Goal: Transaction & Acquisition: Obtain resource

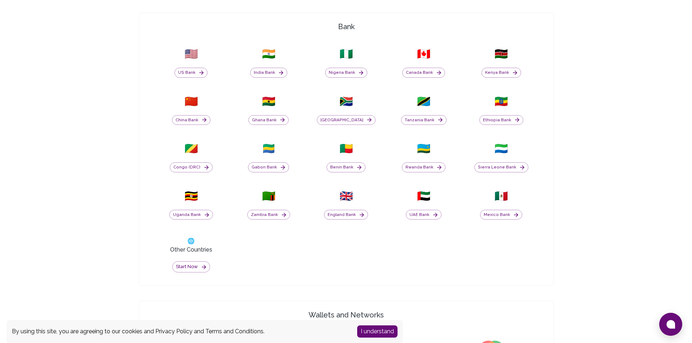
scroll to position [324, 0]
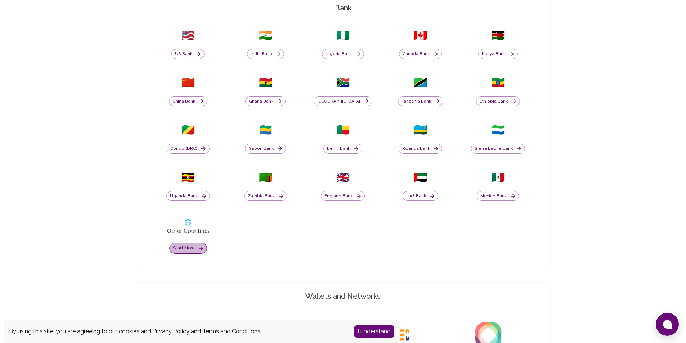
click at [199, 250] on icon "button" at bounding box center [201, 248] width 6 height 6
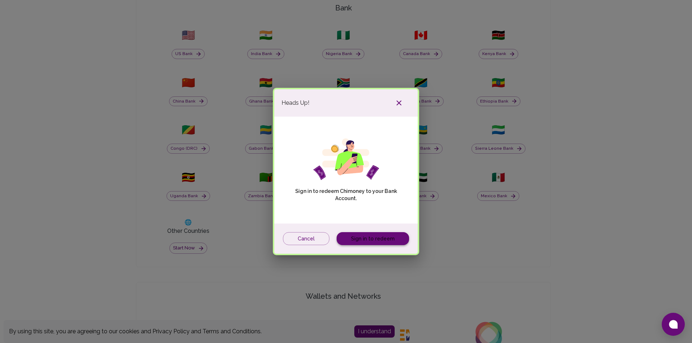
click at [359, 240] on link "Sign in to redeem" at bounding box center [372, 238] width 72 height 13
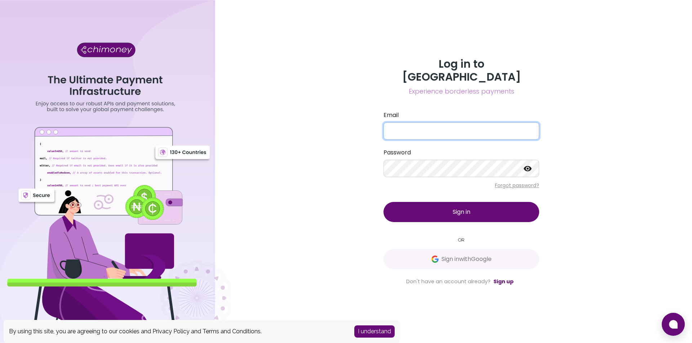
click at [417, 122] on input "Email" at bounding box center [461, 130] width 156 height 17
type input "[EMAIL_ADDRESS][DOMAIN_NAME]"
click at [505, 278] on link "Sign up" at bounding box center [503, 281] width 20 height 7
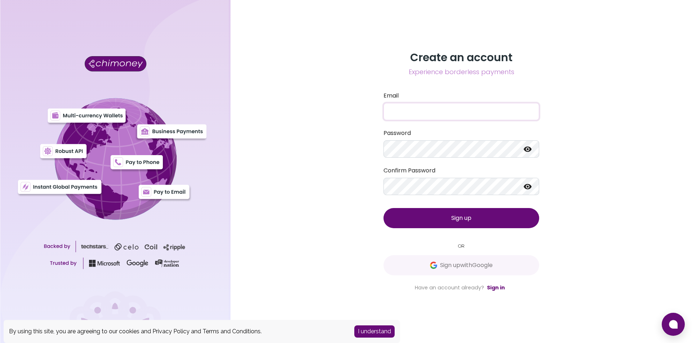
click at [401, 109] on input "Email" at bounding box center [461, 111] width 156 height 17
type input "[EMAIL_ADDRESS][DOMAIN_NAME]"
click at [528, 151] on icon at bounding box center [527, 149] width 9 height 9
click at [526, 187] on icon at bounding box center [527, 186] width 8 height 5
click at [493, 213] on button "Sign up" at bounding box center [461, 218] width 156 height 20
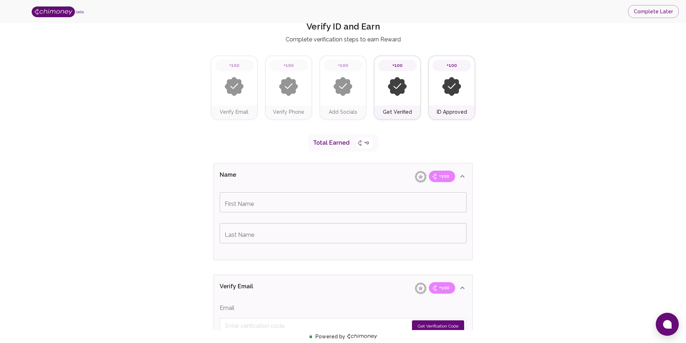
scroll to position [36, 0]
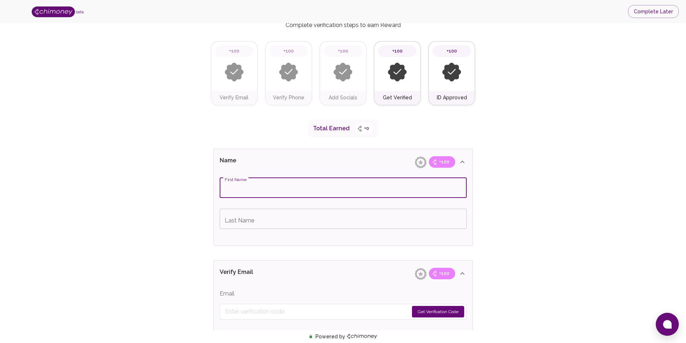
click at [271, 192] on input "First Name" at bounding box center [343, 188] width 247 height 20
type input "[PERSON_NAME]"
click at [263, 222] on input "Last Name" at bounding box center [343, 219] width 247 height 20
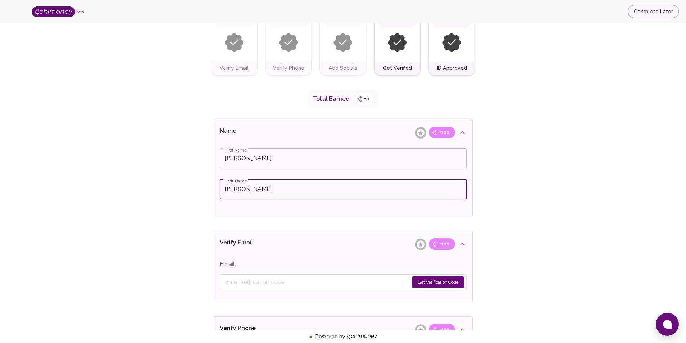
scroll to position [144, 0]
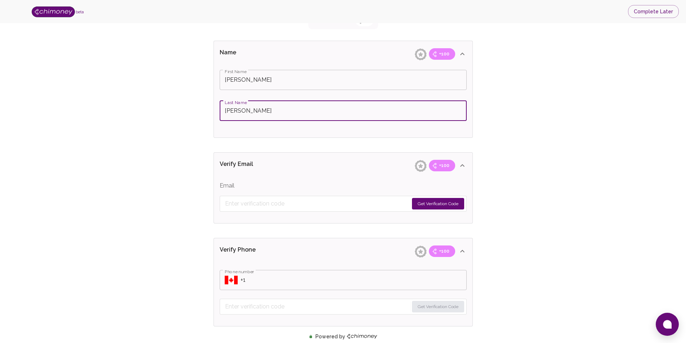
type input "[PERSON_NAME]"
click at [429, 204] on button "Get Verification Code" at bounding box center [438, 204] width 52 height 12
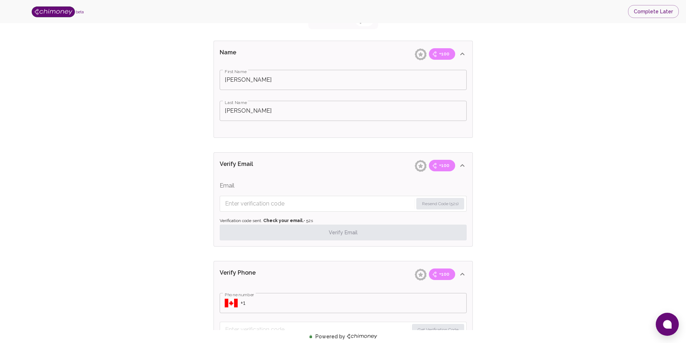
click at [258, 203] on input "Enter verification code" at bounding box center [319, 204] width 188 height 12
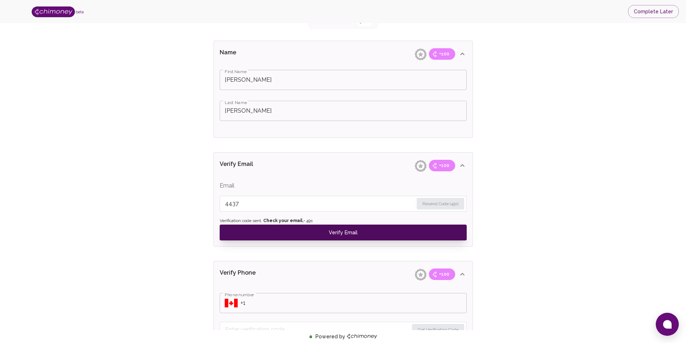
type input "4437"
click at [344, 233] on button "Verify Email" at bounding box center [343, 233] width 247 height 16
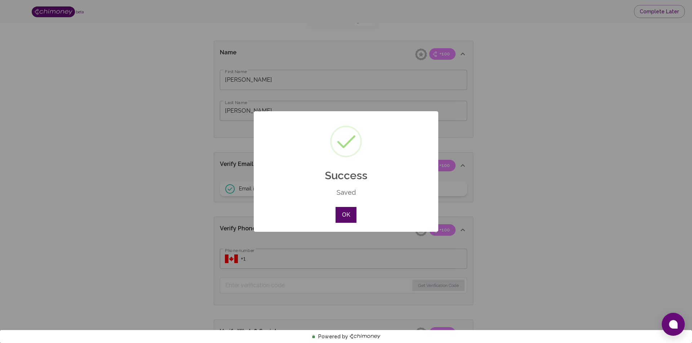
click at [348, 217] on button "OK" at bounding box center [345, 215] width 21 height 16
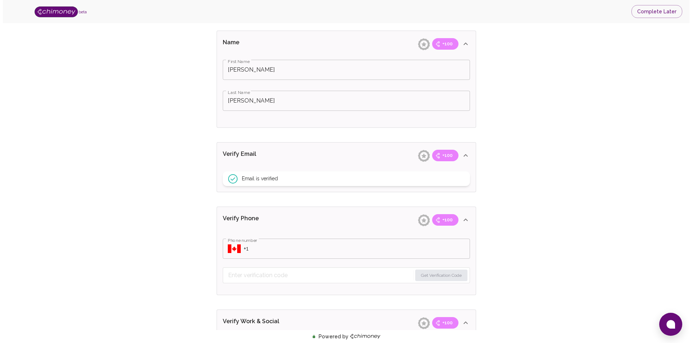
scroll to position [180, 0]
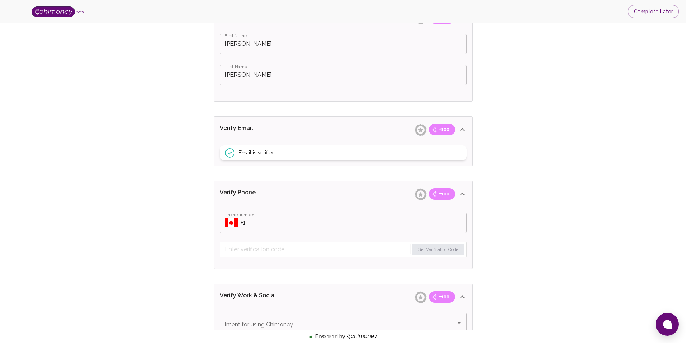
click at [239, 223] on div "​ Phone number" at bounding box center [343, 223] width 247 height 20
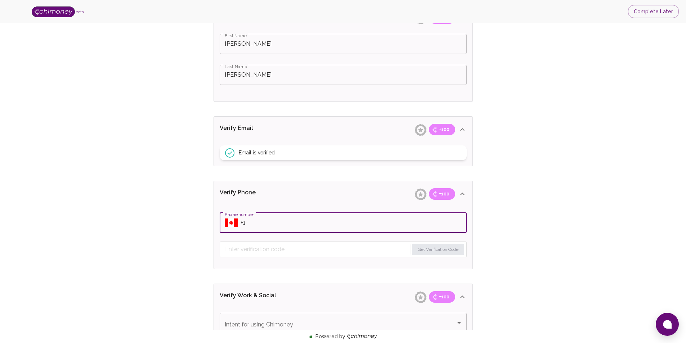
click at [220, 223] on div "​ Phone number" at bounding box center [343, 223] width 247 height 20
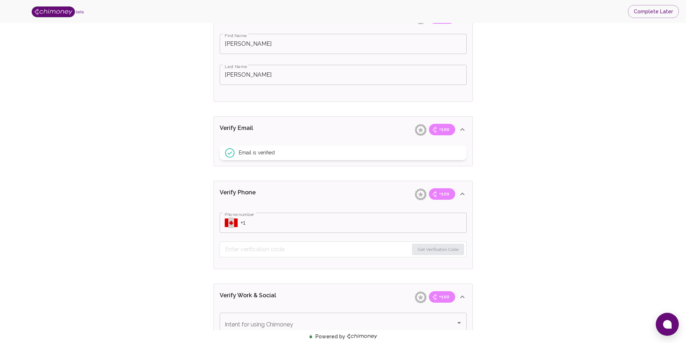
click at [233, 224] on icon "Select country" at bounding box center [231, 223] width 13 height 9
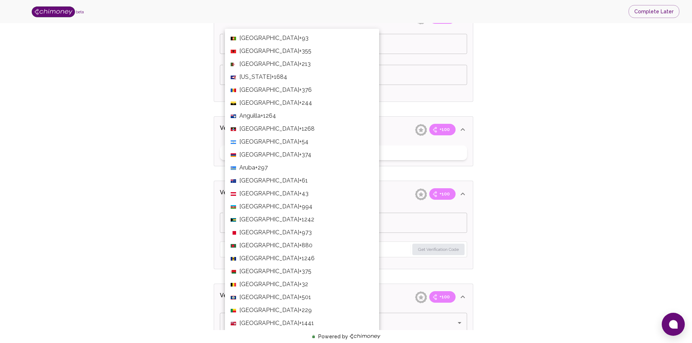
scroll to position [2731, 0]
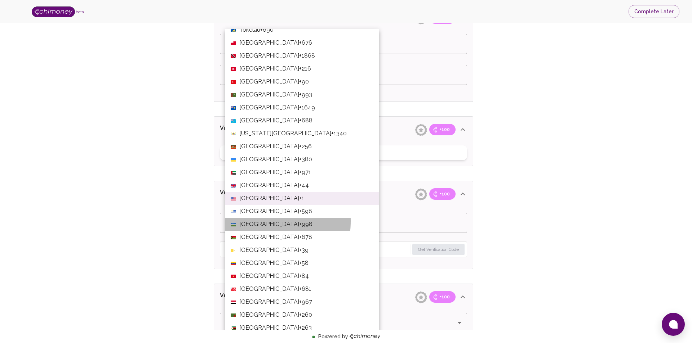
click at [235, 224] on li "Uzbekistan +998" at bounding box center [302, 224] width 154 height 13
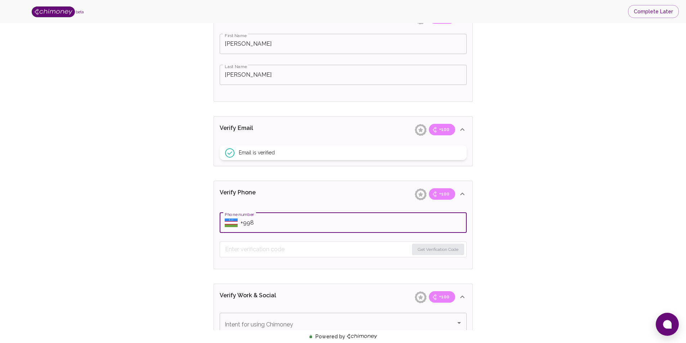
click at [235, 224] on icon "Select country" at bounding box center [231, 223] width 13 height 2
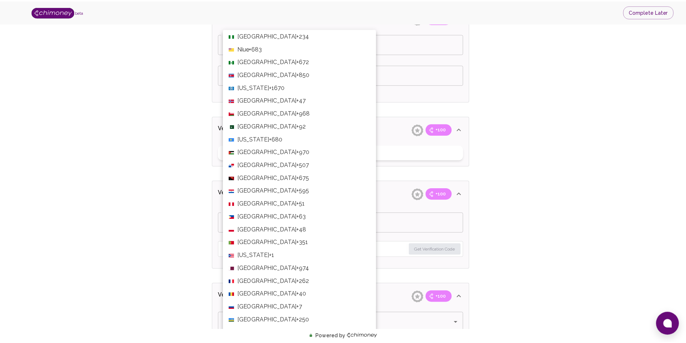
scroll to position [1939, 0]
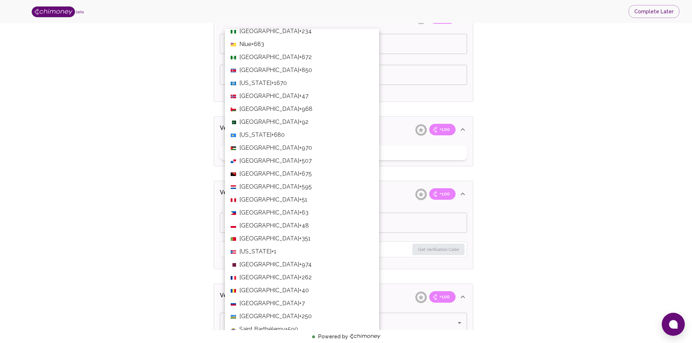
click at [299, 214] on span "+63" at bounding box center [303, 213] width 9 height 9
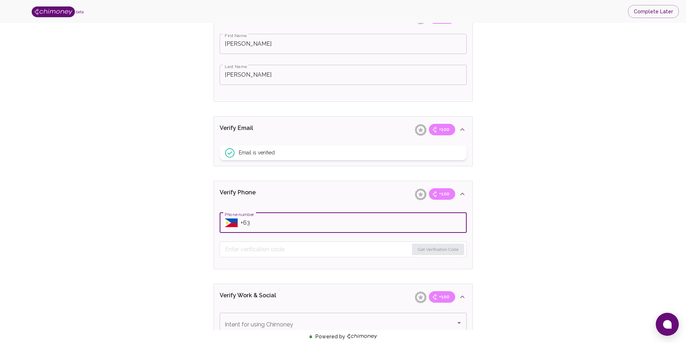
click at [273, 223] on input "Phone number" at bounding box center [354, 223] width 226 height 20
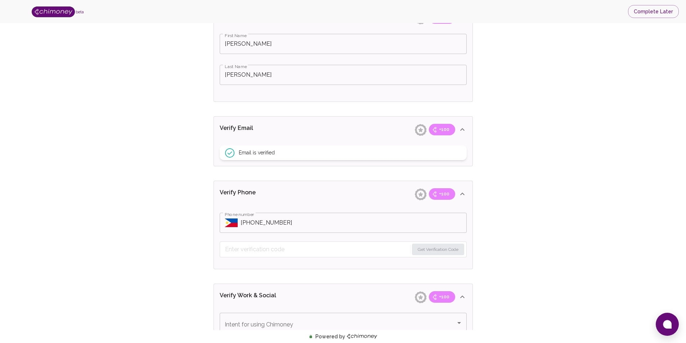
click at [359, 225] on input "Phone number" at bounding box center [354, 223] width 226 height 20
click at [283, 222] on input "Phone number" at bounding box center [354, 223] width 226 height 20
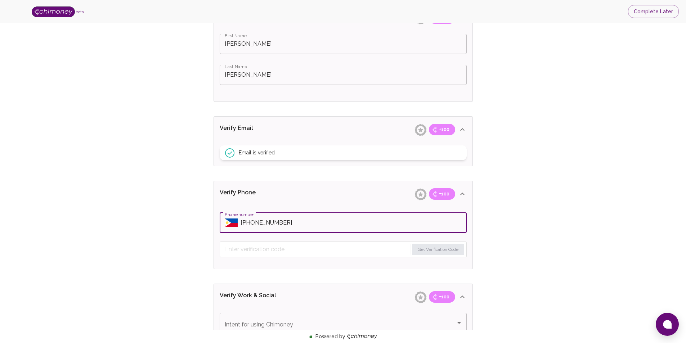
click at [252, 223] on input "Phone number" at bounding box center [354, 223] width 226 height 20
click at [301, 226] on input "Phone number" at bounding box center [354, 223] width 226 height 20
click at [278, 224] on input "Phone number" at bounding box center [354, 223] width 226 height 20
click at [296, 226] on input "Phone number" at bounding box center [354, 223] width 226 height 20
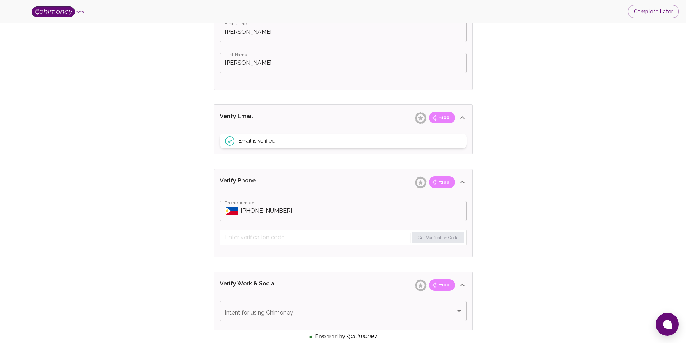
scroll to position [252, 0]
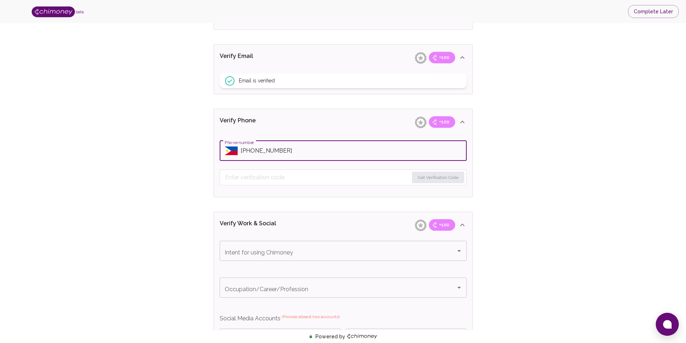
drag, startPoint x: 309, startPoint y: 156, endPoint x: 250, endPoint y: 156, distance: 59.1
click at [250, 156] on input "Phone number" at bounding box center [354, 151] width 226 height 20
type input "[PHONE_NUMBER]"
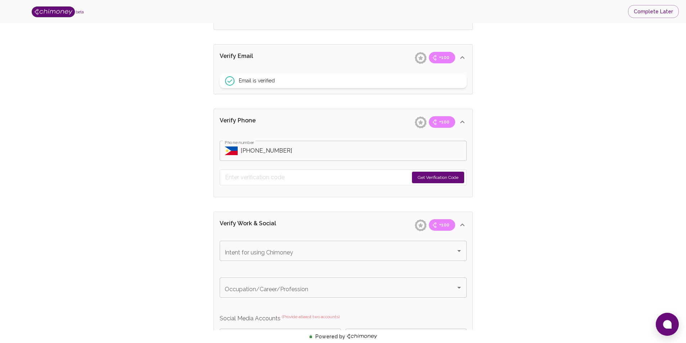
click at [431, 179] on button "Get Verification Code" at bounding box center [438, 178] width 52 height 12
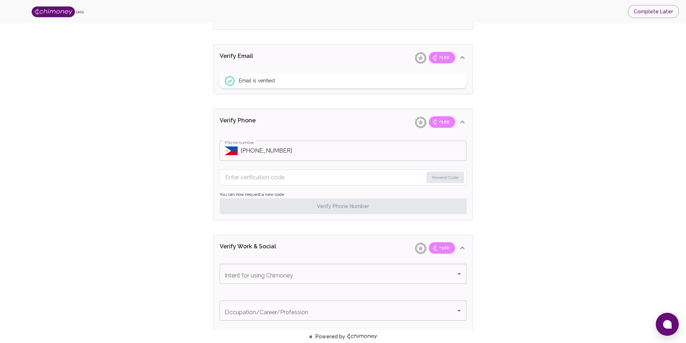
click at [345, 174] on input "Enter verification code" at bounding box center [324, 178] width 198 height 12
click at [374, 174] on input "Enter verification code" at bounding box center [324, 178] width 198 height 12
drag, startPoint x: 448, startPoint y: 168, endPoint x: 452, endPoint y: 172, distance: 6.1
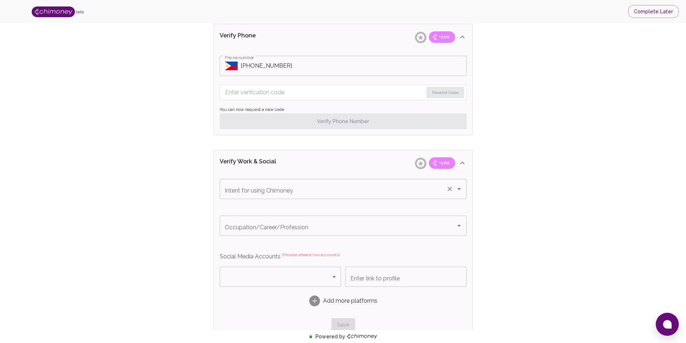
scroll to position [360, 0]
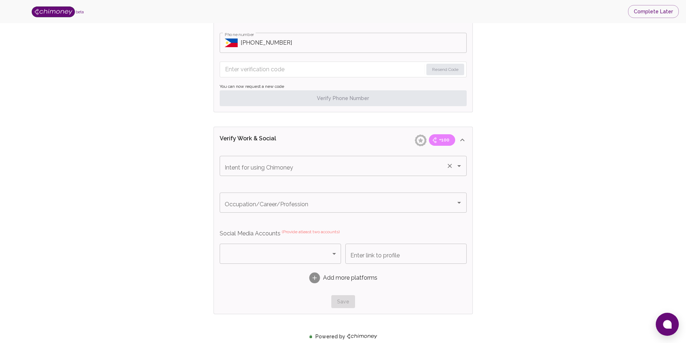
click at [269, 167] on input "Intent for using Chimoney" at bounding box center [333, 166] width 220 height 14
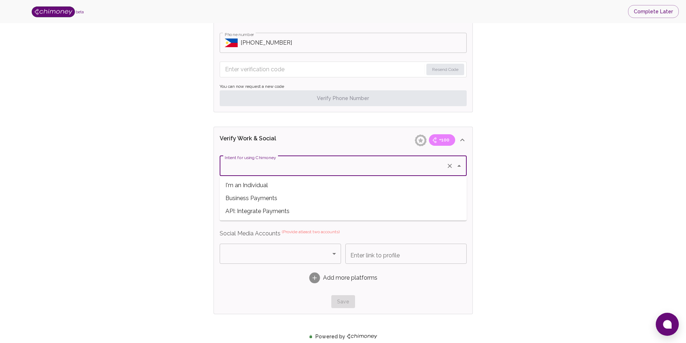
click at [262, 184] on span "I'm an Individual" at bounding box center [343, 185] width 247 height 13
type input "I'm an Individual"
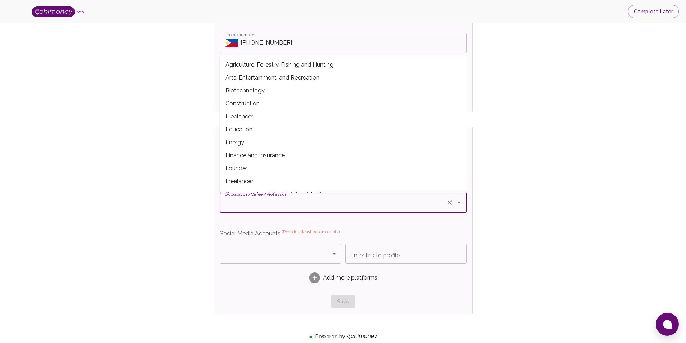
click at [265, 200] on input "Occupation/Career/Profession" at bounding box center [333, 203] width 220 height 14
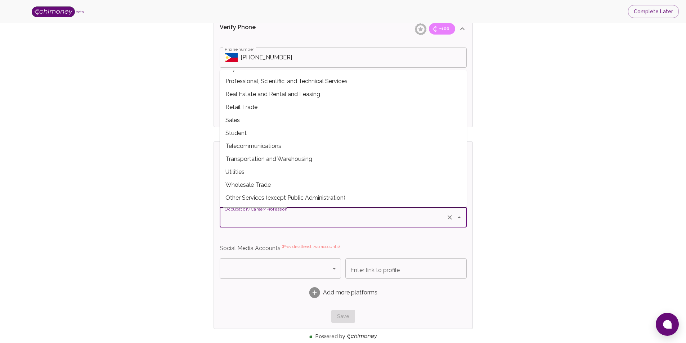
scroll to position [324, 0]
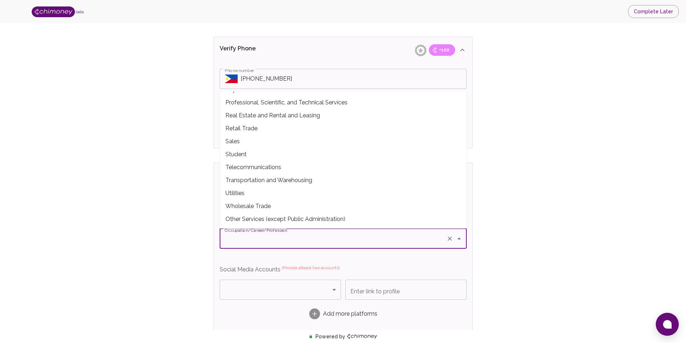
click at [255, 155] on span "Student" at bounding box center [343, 154] width 247 height 13
type input "Student"
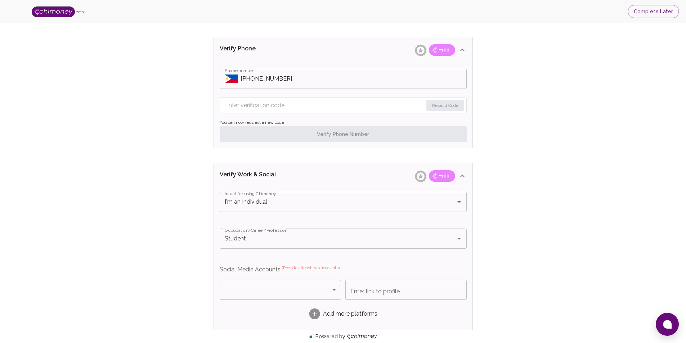
click at [280, 74] on input "Phone number" at bounding box center [354, 79] width 226 height 20
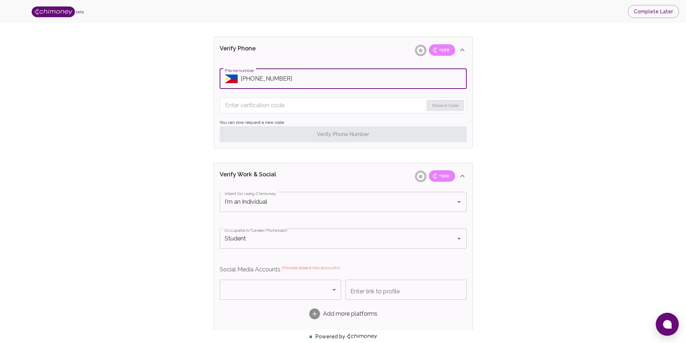
click at [301, 80] on input "Phone number" at bounding box center [354, 79] width 226 height 20
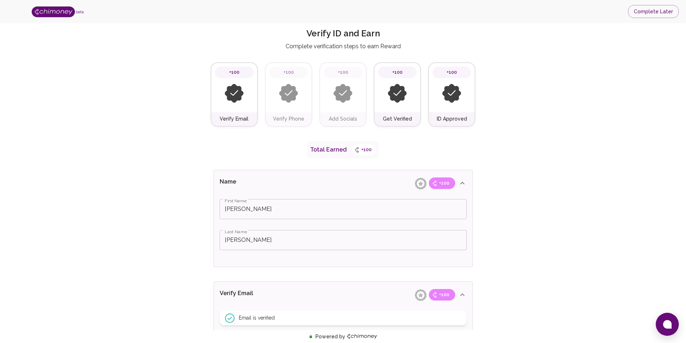
scroll to position [0, 0]
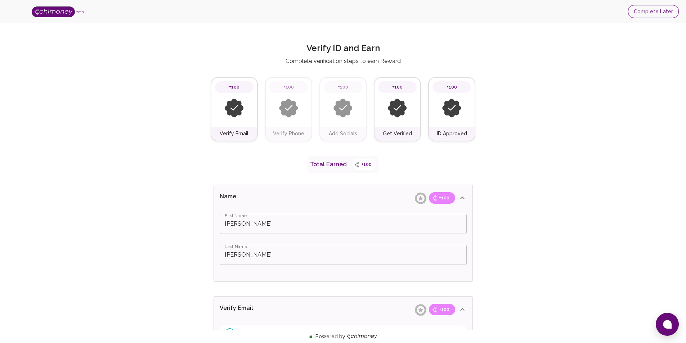
click at [650, 13] on button "Complete Later" at bounding box center [653, 11] width 51 height 13
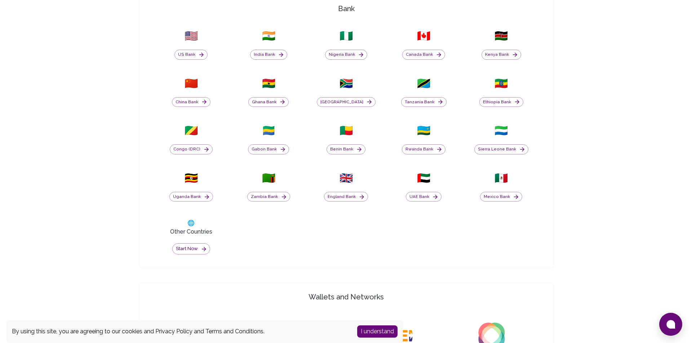
scroll to position [324, 0]
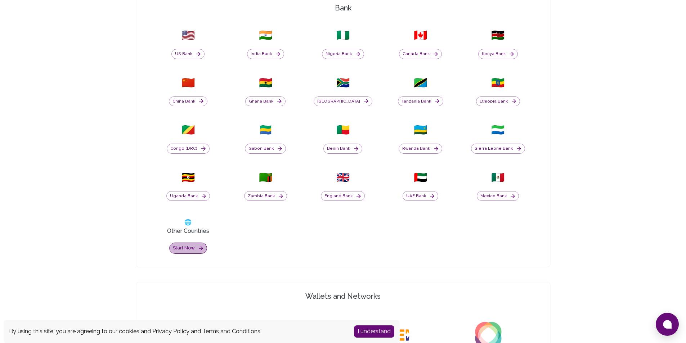
click at [196, 252] on button "Start now" at bounding box center [188, 248] width 38 height 11
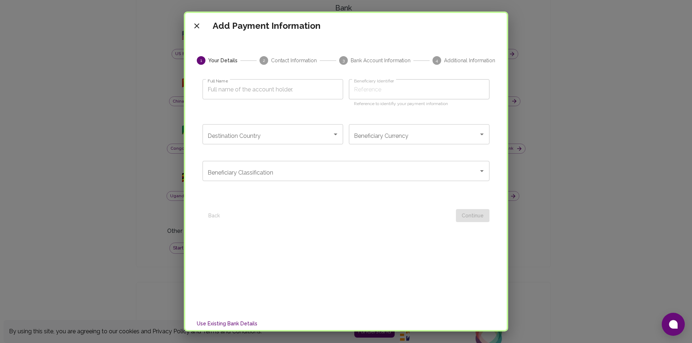
click at [238, 91] on input "Full Name" at bounding box center [272, 89] width 140 height 20
click at [221, 90] on input "Full Name" at bounding box center [272, 89] width 140 height 20
type input "O"
type input "Ob"
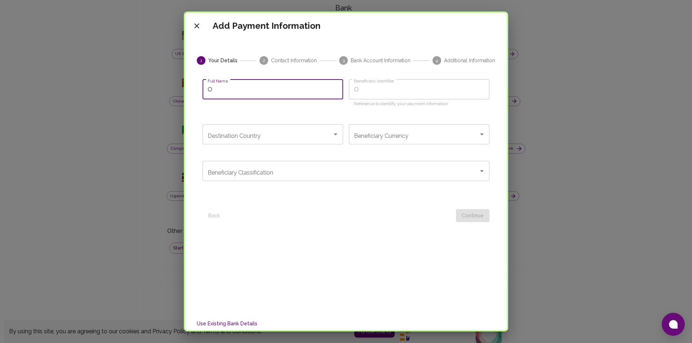
type input "Ob"
type input "Obi"
type input "Obi J"
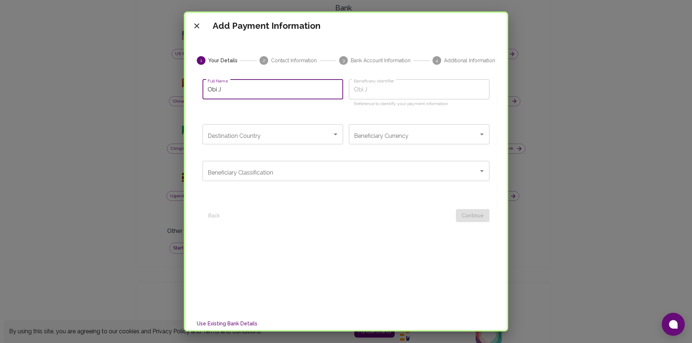
type input "[PERSON_NAME]"
type input "Obi Jam"
type input "[PERSON_NAME]"
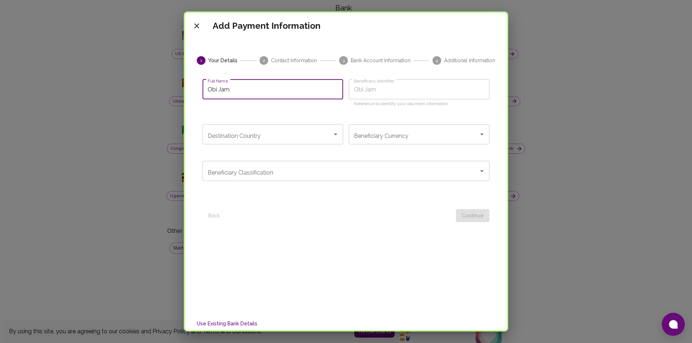
type input "[PERSON_NAME]"
type input "Obi James B"
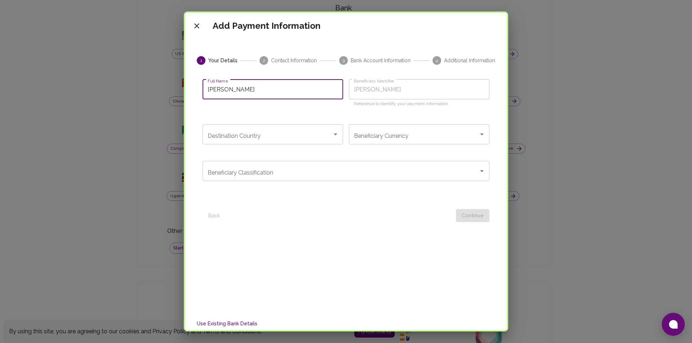
type input "Obi James Be"
type input "Obi James Ben"
type input "Obi James Bene"
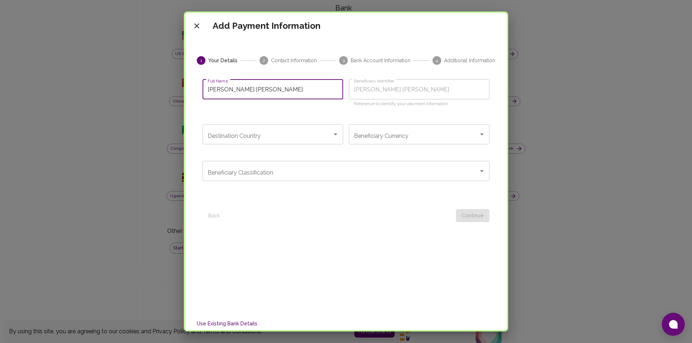
type input "Obi James Bene"
type input "Obi James Bened"
type input "Obi James Benedi"
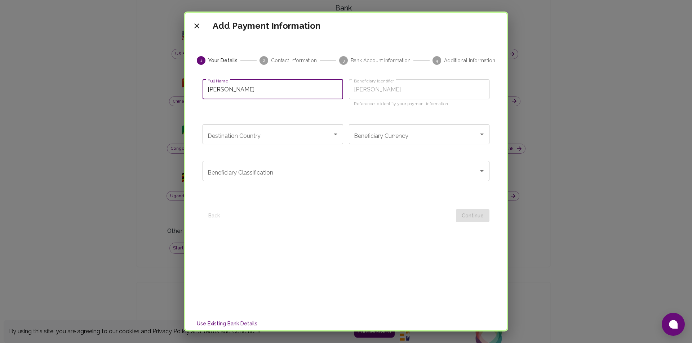
type input "Obi James Benedic"
type input "Obi James Benedict"
type input "Obi James Benedicto"
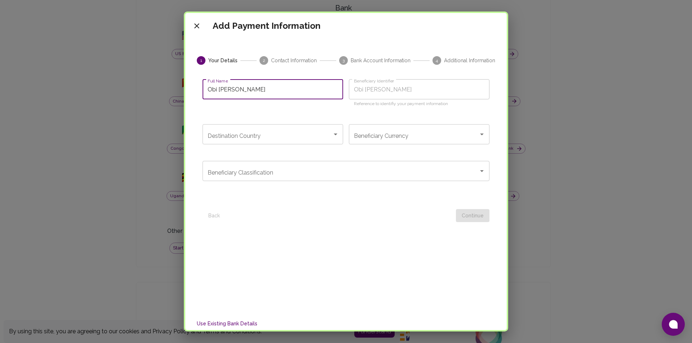
type input "Obi James Benedicto"
type input "Obi James Benedictop"
type input "Obi James Benedicto"
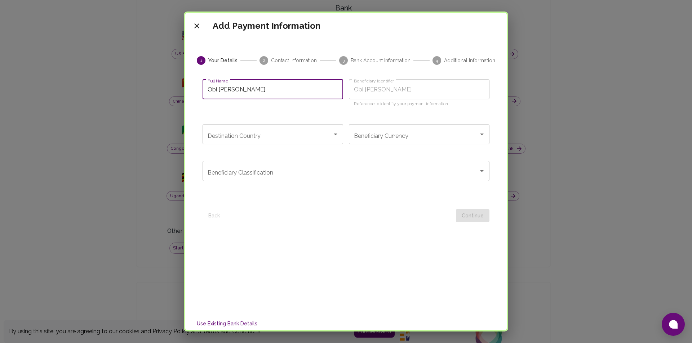
click at [314, 144] on div "Destination Country" at bounding box center [272, 134] width 140 height 20
type input "Obi James Benedicto"
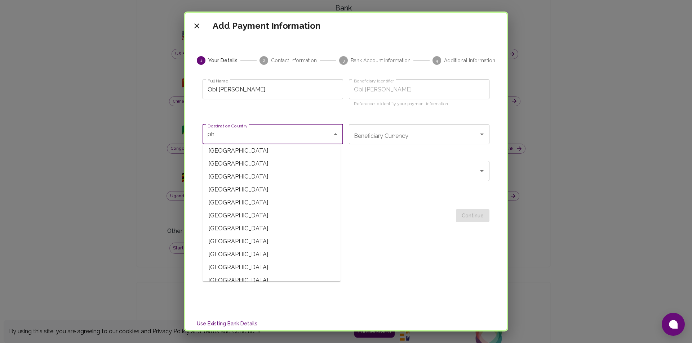
scroll to position [0, 0]
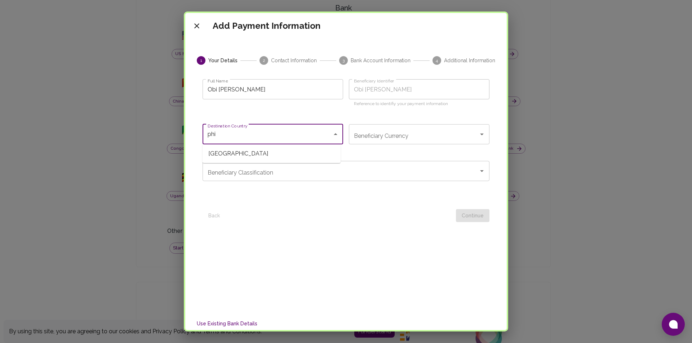
click at [277, 156] on span "[GEOGRAPHIC_DATA]" at bounding box center [271, 153] width 138 height 13
type input "[GEOGRAPHIC_DATA]"
click at [311, 168] on input "Beneficiary Classification" at bounding box center [340, 171] width 269 height 14
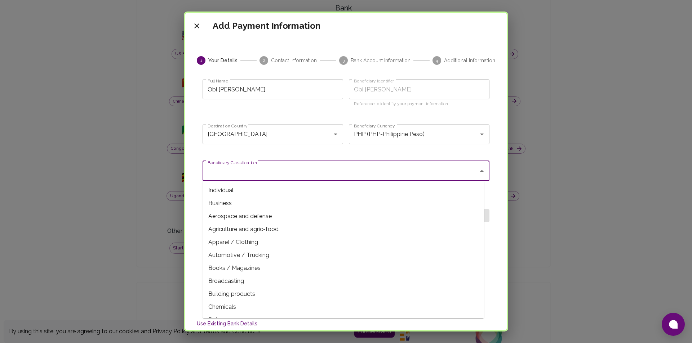
click at [240, 193] on span "Individual" at bounding box center [342, 190] width 281 height 13
type input "Individual"
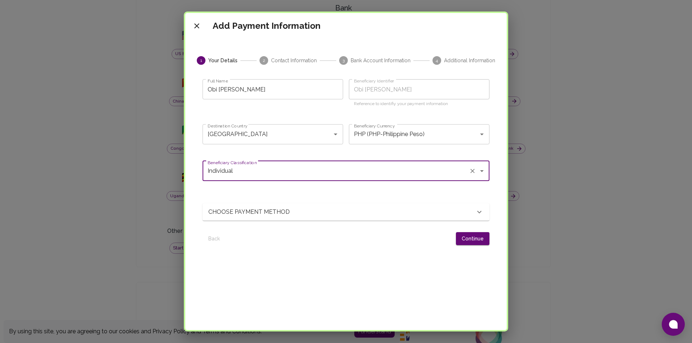
click at [477, 213] on icon at bounding box center [479, 212] width 4 height 3
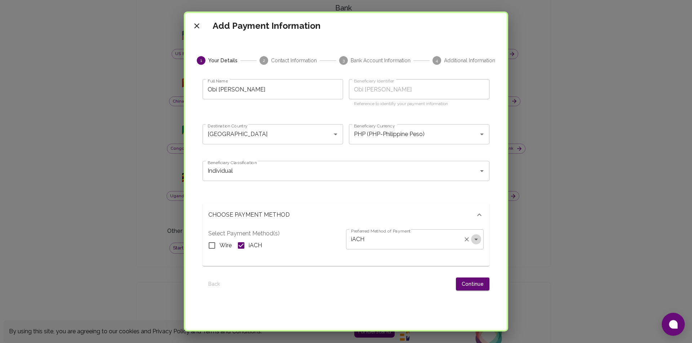
click at [471, 241] on icon "Open" at bounding box center [475, 239] width 9 height 9
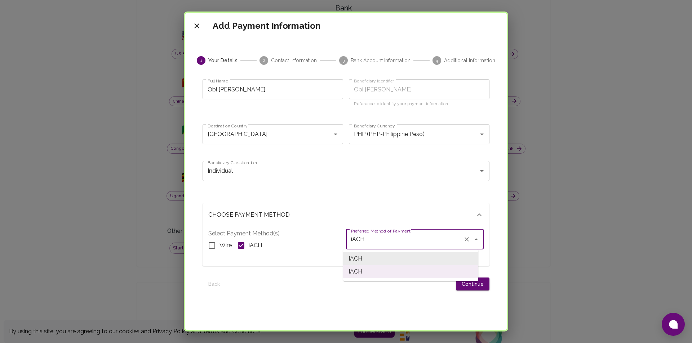
click at [471, 241] on icon "Close" at bounding box center [475, 239] width 9 height 9
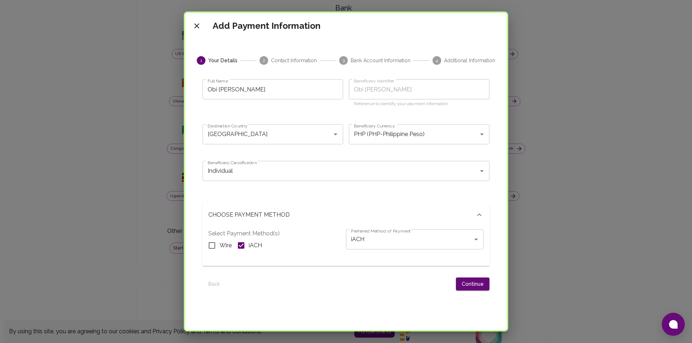
click at [307, 242] on div "Wire iACH" at bounding box center [277, 245] width 138 height 15
click at [477, 282] on button "Continue" at bounding box center [472, 284] width 33 height 13
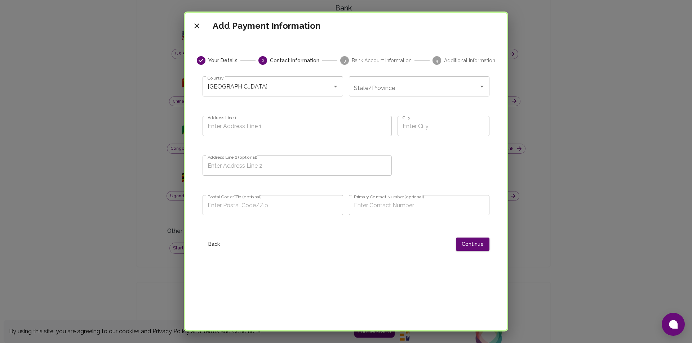
click at [412, 96] on div "State/Province" at bounding box center [419, 86] width 140 height 20
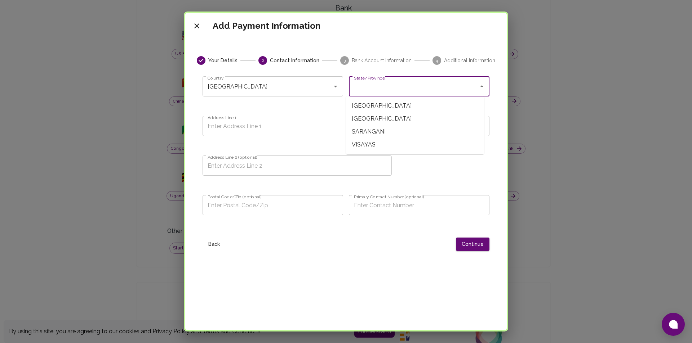
click at [376, 105] on span "LUZON" at bounding box center [415, 105] width 138 height 13
type input "LUZON"
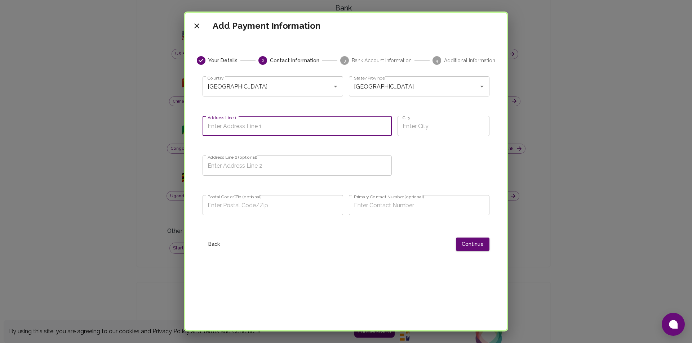
click at [272, 129] on input "Address Line 1" at bounding box center [296, 126] width 189 height 20
type input "9"
type input "7679 JB Roxas Street"
click at [427, 130] on input "City" at bounding box center [443, 126] width 92 height 20
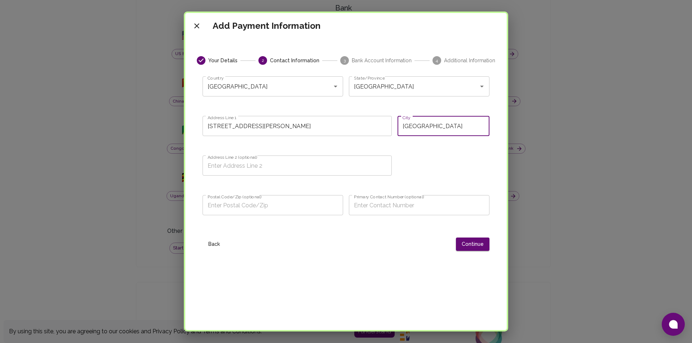
type input "Makati City"
click at [256, 205] on input "Postal Code/Zip (optional)" at bounding box center [272, 205] width 140 height 20
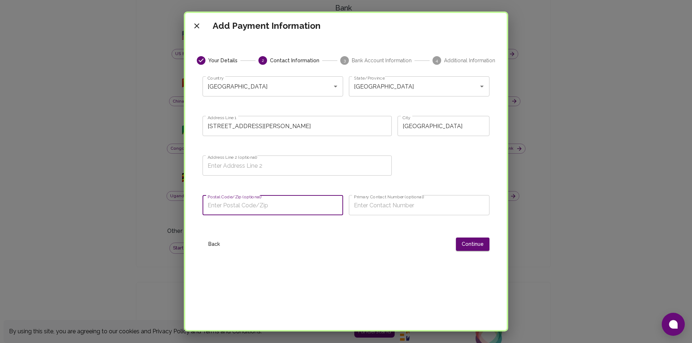
paste input "1207"
type input "1207"
click at [463, 242] on button "Continue" at bounding box center [472, 244] width 33 height 13
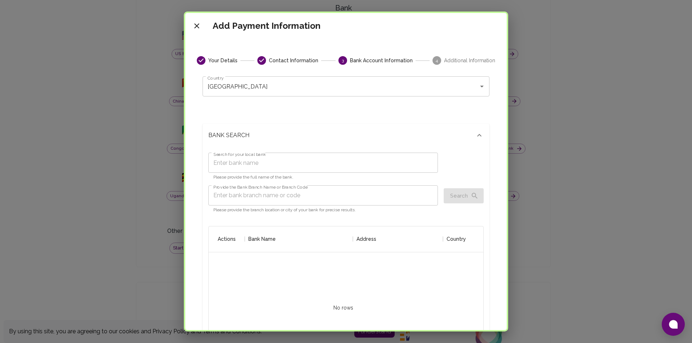
scroll to position [137, 264]
click at [266, 167] on input "Search for your local bank" at bounding box center [322, 163] width 229 height 20
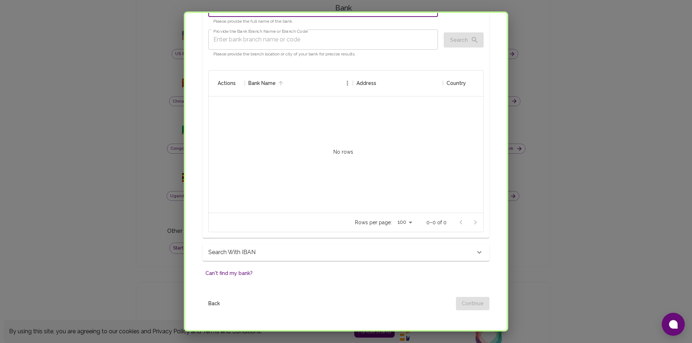
scroll to position [180, 0]
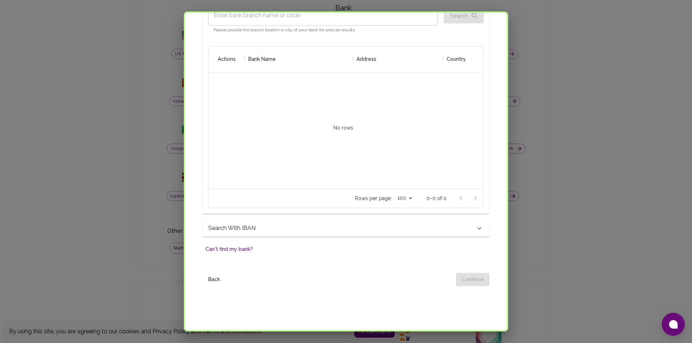
click at [236, 250] on button "Can't find my bank?" at bounding box center [228, 249] width 53 height 13
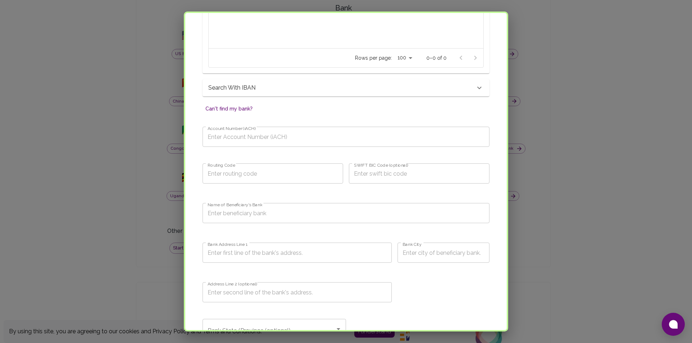
scroll to position [324, 0]
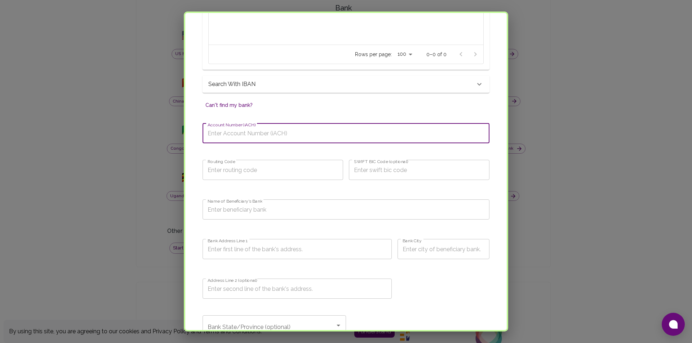
click at [247, 137] on input "Account Number (iACH)" at bounding box center [345, 133] width 287 height 20
click at [241, 137] on input "Account Number (iACH)" at bounding box center [345, 133] width 287 height 20
type input "09150962813"
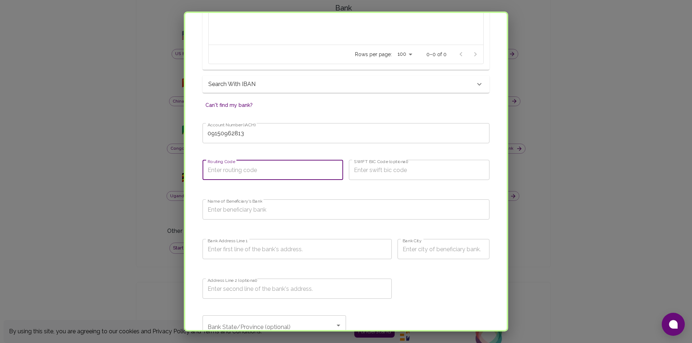
click at [273, 170] on input "Routing Code" at bounding box center [272, 170] width 140 height 20
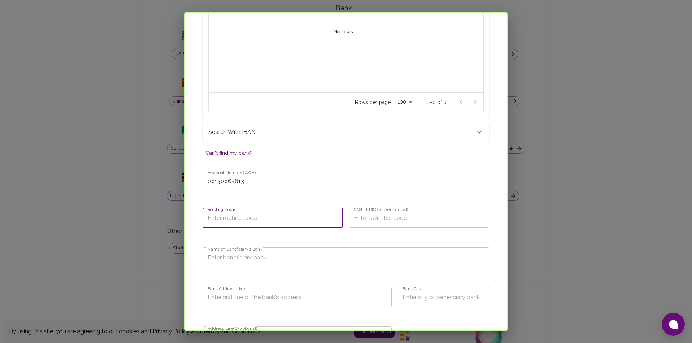
scroll to position [274, 0]
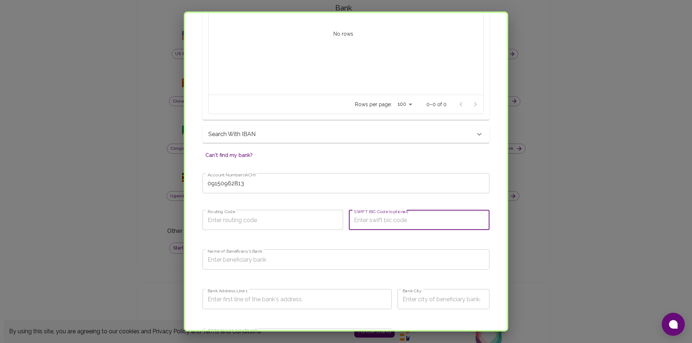
click at [392, 221] on input "SWIFT BIC Code (optional)" at bounding box center [419, 220] width 140 height 20
paste input "GXCHPHM2XXX"
type input "GXCHPHM2XXX"
click at [270, 259] on input "Name of Beneficiary's Bank" at bounding box center [345, 260] width 287 height 20
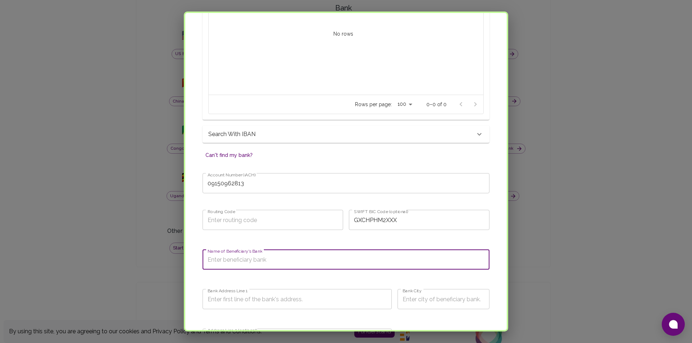
type input "G"
click at [272, 303] on input "Bank Address Line 1" at bounding box center [296, 299] width 189 height 20
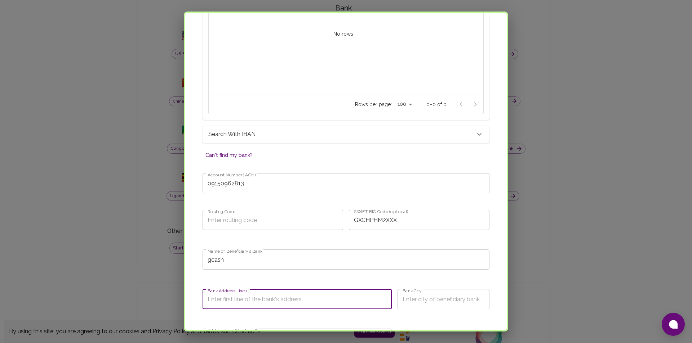
click at [237, 264] on input "gcash" at bounding box center [345, 260] width 287 height 20
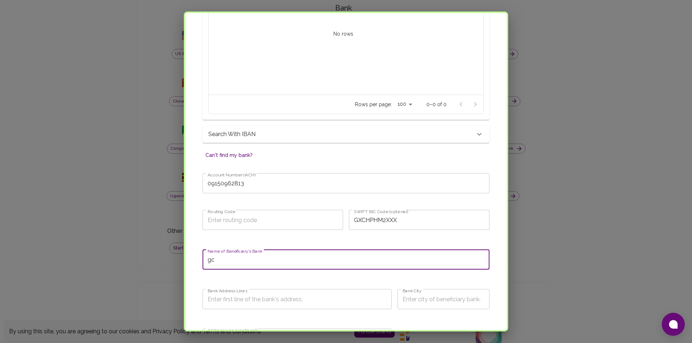
type input "g"
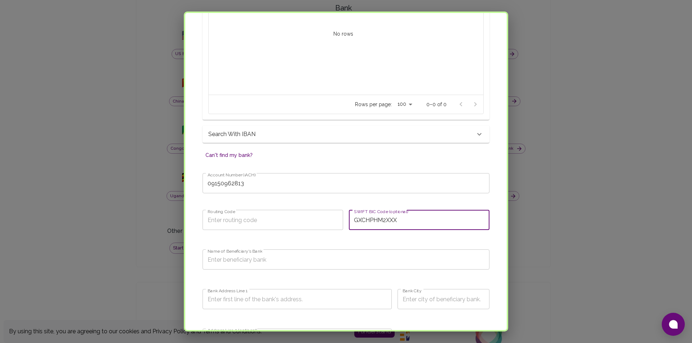
drag, startPoint x: 399, startPoint y: 223, endPoint x: 350, endPoint y: 223, distance: 49.3
click at [350, 223] on input "GXCHPHM2XXX" at bounding box center [419, 220] width 140 height 20
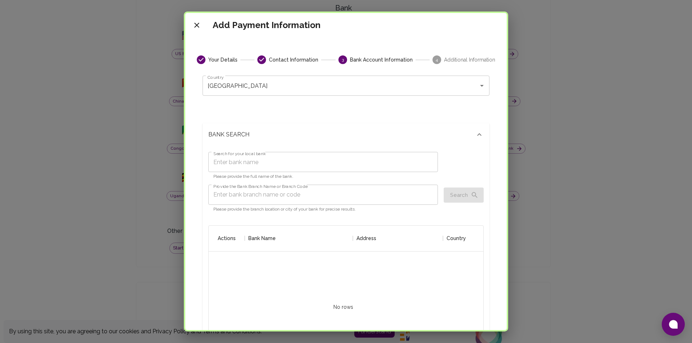
scroll to position [0, 0]
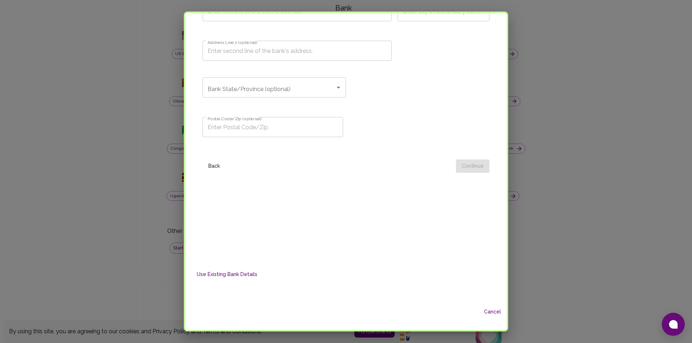
click at [210, 166] on button "Back" at bounding box center [213, 166] width 23 height 13
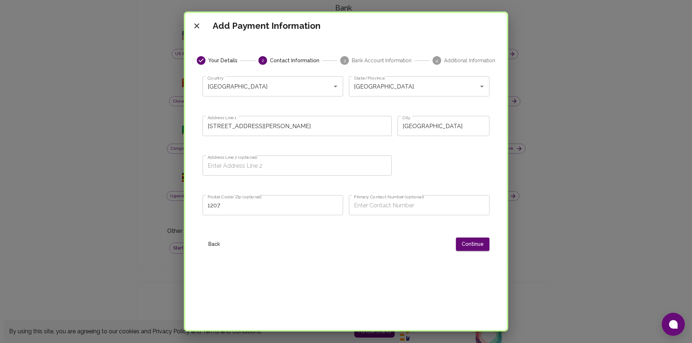
click at [219, 245] on button "Back" at bounding box center [213, 244] width 23 height 13
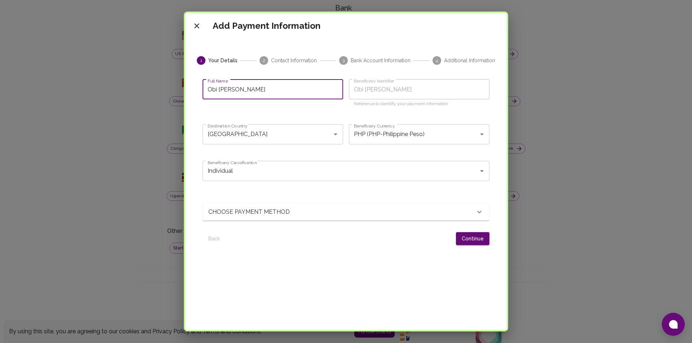
drag, startPoint x: 274, startPoint y: 94, endPoint x: 278, endPoint y: 94, distance: 4.7
click at [278, 94] on input "Obi James Benedicto" at bounding box center [272, 89] width 140 height 20
drag, startPoint x: 278, startPoint y: 94, endPoint x: 260, endPoint y: 91, distance: 18.2
click at [260, 91] on input "Obi James Benedicto" at bounding box center [272, 89] width 140 height 20
click at [277, 90] on input "Obi James Benedicto" at bounding box center [272, 89] width 140 height 20
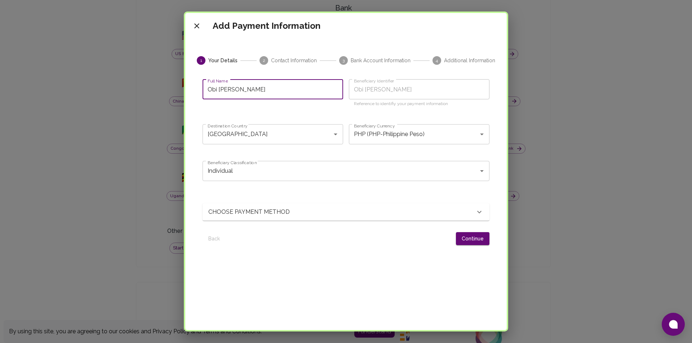
click at [312, 94] on input "Obi James Benedicto" at bounding box center [272, 89] width 140 height 20
click at [369, 206] on div "CHOOSE PAYMENT METHOD" at bounding box center [345, 212] width 287 height 17
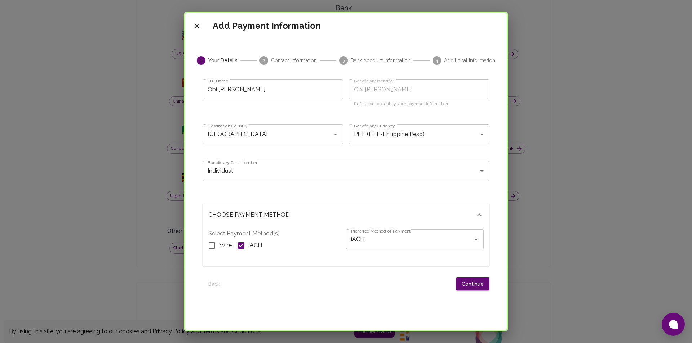
click at [362, 206] on div "CHOOSE PAYMENT METHOD" at bounding box center [345, 215] width 287 height 23
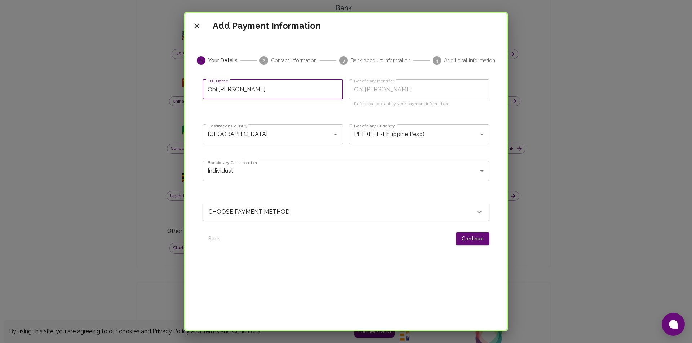
drag, startPoint x: 271, startPoint y: 88, endPoint x: 206, endPoint y: 97, distance: 65.9
click at [206, 97] on input "Obi James Benedicto" at bounding box center [272, 89] width 140 height 20
type input "E"
type input "Ev"
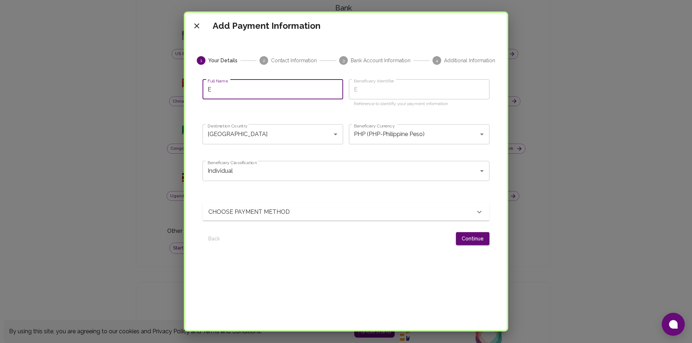
type input "Ev"
type input "Eve"
type input "Evel"
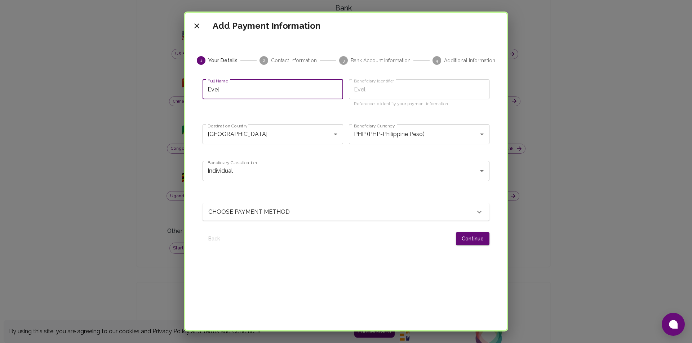
type input "Evely"
type input "Evelyn"
type input "Evelyn O"
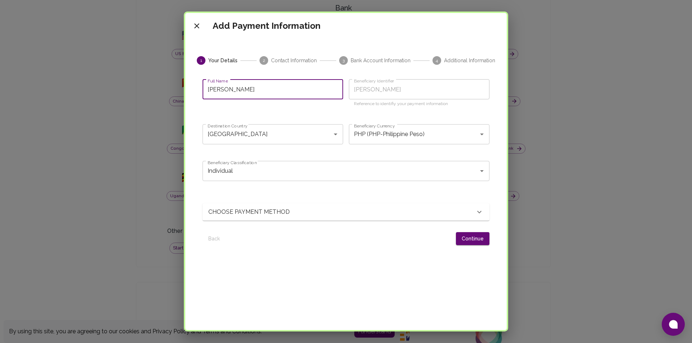
type input "Evelyn O"
type input "Evelyn O. B"
type input "Evelyn O B"
type input "Evelyn O. Be"
type input "Evelyn O Be"
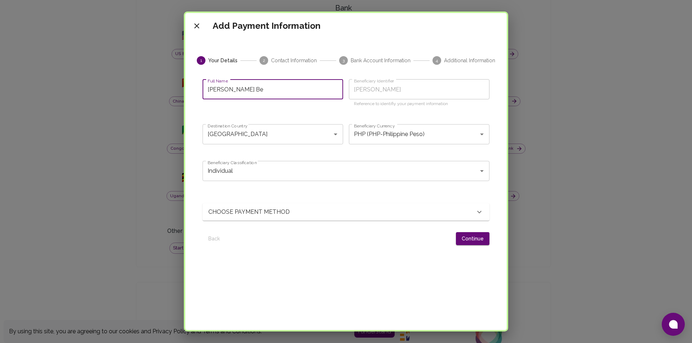
type input "Evelyn O. Ben"
type input "Evelyn O Ben"
type input "Evelyn O. Bene"
type input "Evelyn O Bene"
type input "Evelyn O. Bened"
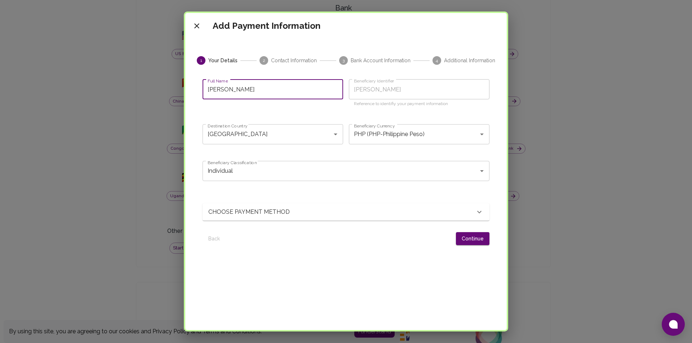
type input "Evelyn O Bened"
type input "Evelyn O. Benedi"
type input "Evelyn O Benedi"
type input "Evelyn O. Benedic"
type input "Evelyn O Benedic"
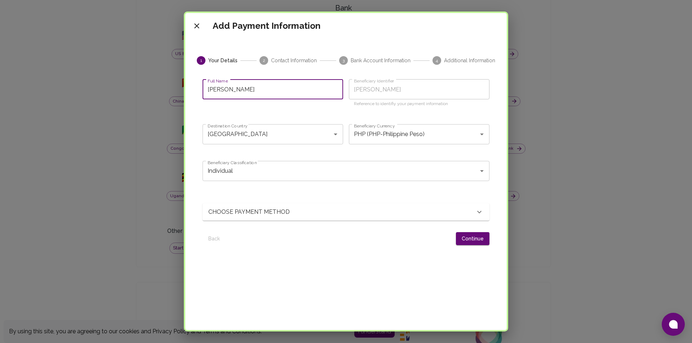
type input "Evelyn O. Benedict"
type input "Evelyn O Benedict"
type input "Evelyn O. Benedicto"
type input "Evelyn O Benedicto"
type input "Evelyn O. Benedicto"
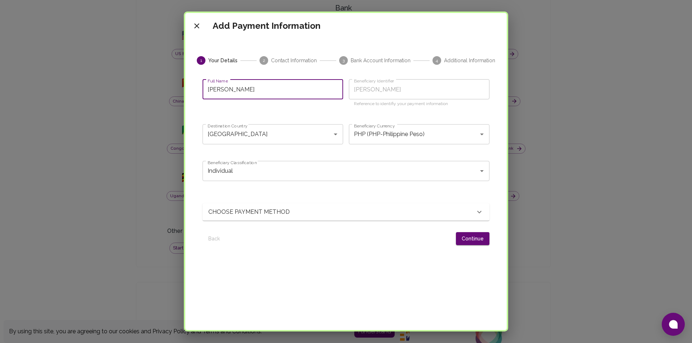
click at [466, 210] on div "CHOOSE PAYMENT METHOD" at bounding box center [341, 212] width 267 height 9
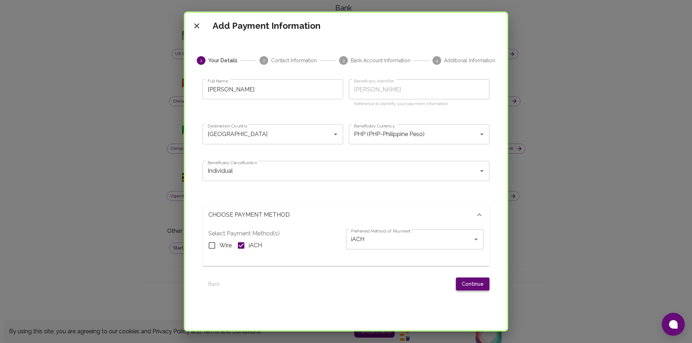
click at [462, 287] on button "Continue" at bounding box center [472, 284] width 33 height 13
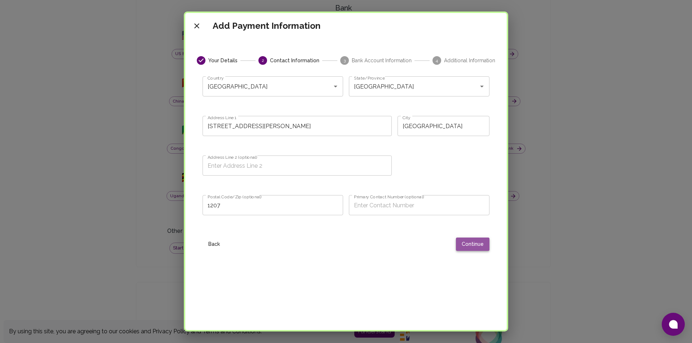
click at [466, 244] on button "Continue" at bounding box center [472, 244] width 33 height 13
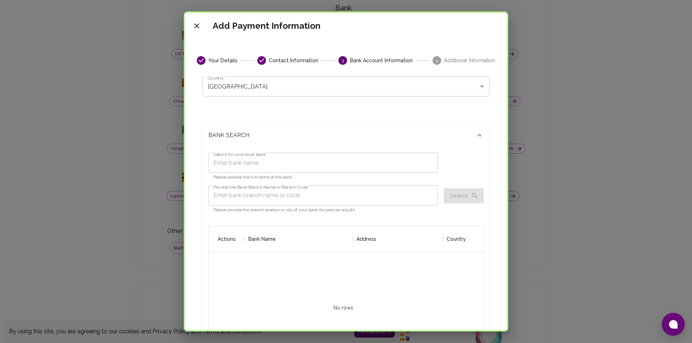
scroll to position [137, 264]
click at [280, 166] on input "Search for your local bank" at bounding box center [322, 163] width 229 height 20
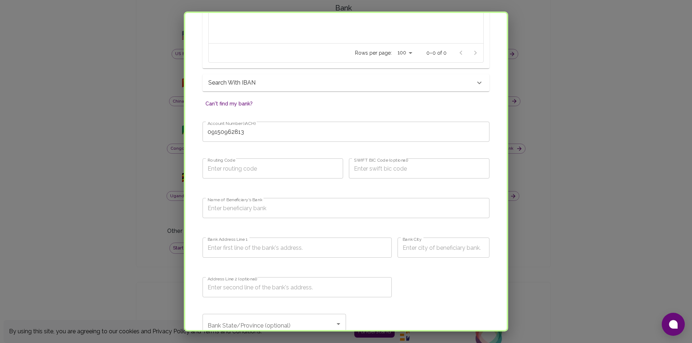
scroll to position [324, 0]
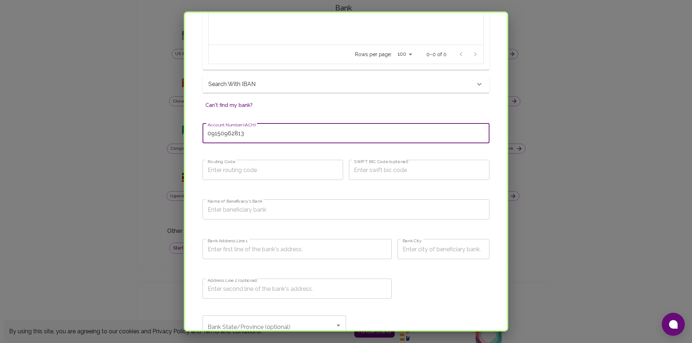
drag, startPoint x: 277, startPoint y: 138, endPoint x: 203, endPoint y: 137, distance: 74.2
click at [203, 137] on input "09150962813" at bounding box center [345, 133] width 287 height 20
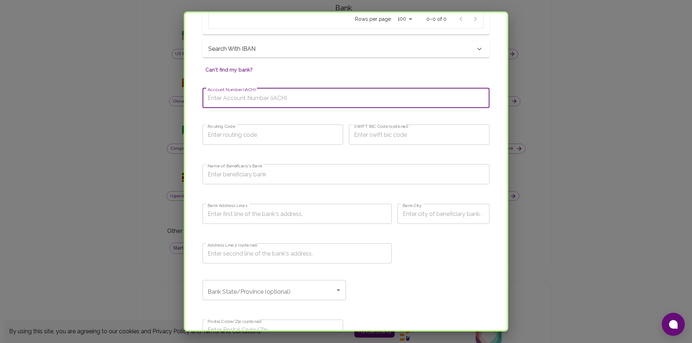
scroll to position [360, 0]
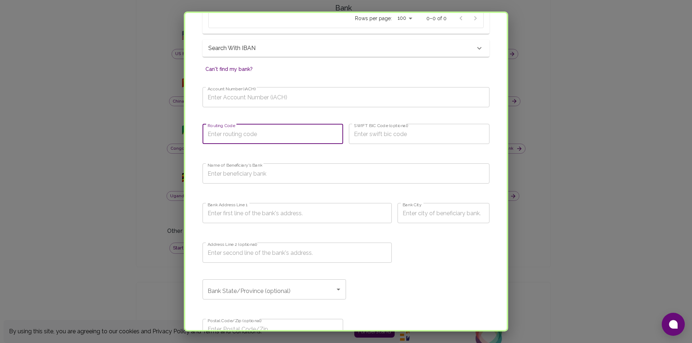
drag, startPoint x: 245, startPoint y: 144, endPoint x: 316, endPoint y: 54, distance: 114.5
click at [245, 144] on input "Routing Code" at bounding box center [272, 134] width 140 height 20
click at [266, 176] on input "Name of Beneficiary's Bank" at bounding box center [345, 174] width 287 height 20
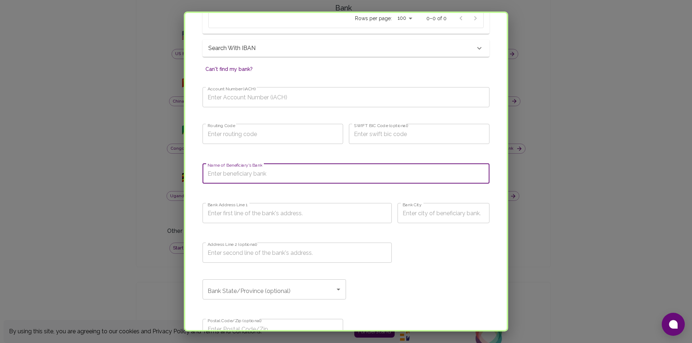
click at [267, 138] on input "Routing Code" at bounding box center [272, 134] width 140 height 20
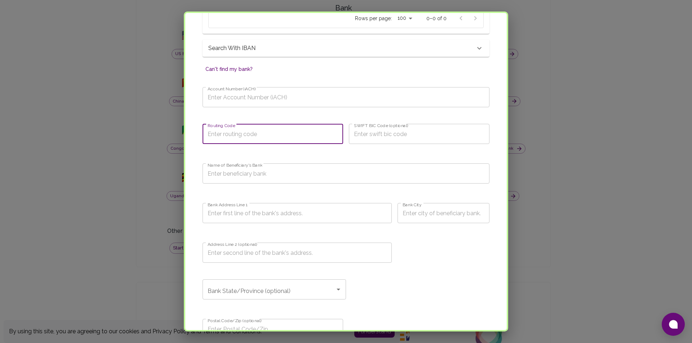
paste input "010040018"
type input "010040018"
click at [260, 103] on input "Account Number (iACH)" at bounding box center [345, 97] width 287 height 20
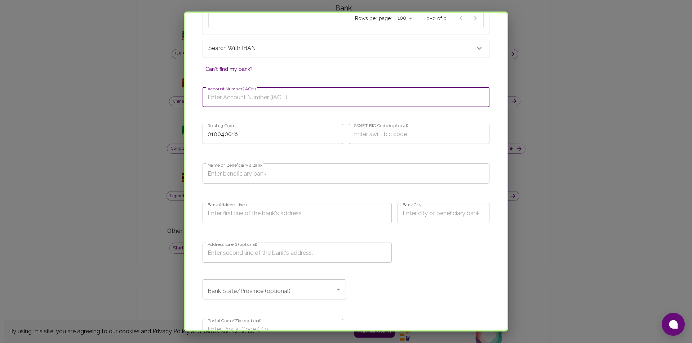
click at [254, 102] on input "Account Number (iACH)" at bounding box center [345, 97] width 287 height 20
type input "3457175751"
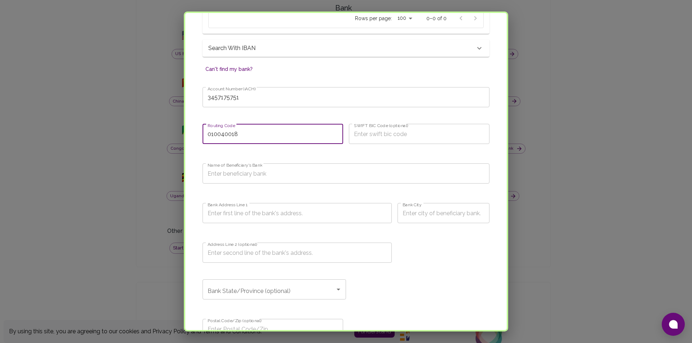
drag, startPoint x: 256, startPoint y: 134, endPoint x: 195, endPoint y: 141, distance: 61.6
click at [195, 141] on div "Country Philippines Country BANK SEARCH Search for your local bank Search for y…" at bounding box center [346, 42] width 304 height 665
paste input "419995"
type input "010419995"
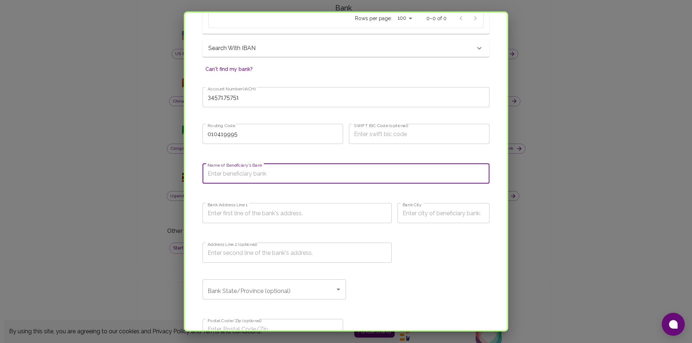
click at [253, 178] on input "Name of Beneficiary's Bank" at bounding box center [345, 174] width 287 height 20
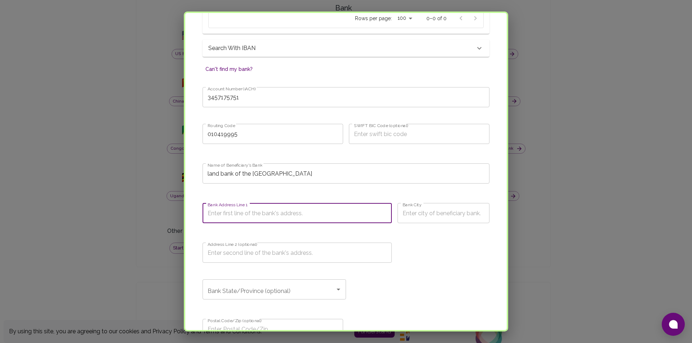
click at [250, 214] on input "Bank Address Line 1" at bounding box center [296, 213] width 189 height 20
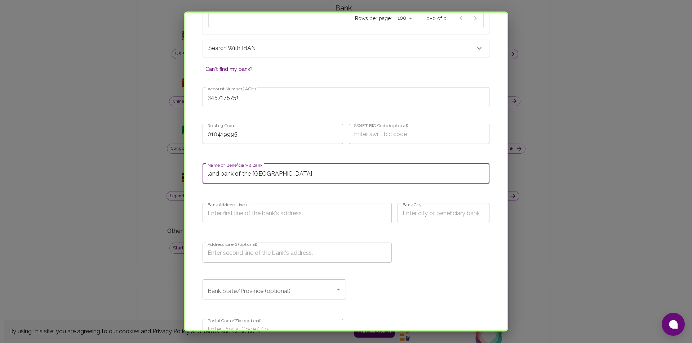
drag, startPoint x: 288, startPoint y: 174, endPoint x: 203, endPoint y: 178, distance: 85.1
click at [203, 178] on input "land bank of the philippines" at bounding box center [345, 174] width 287 height 20
type input "LAND BANK OF THE PHILIPPINES"
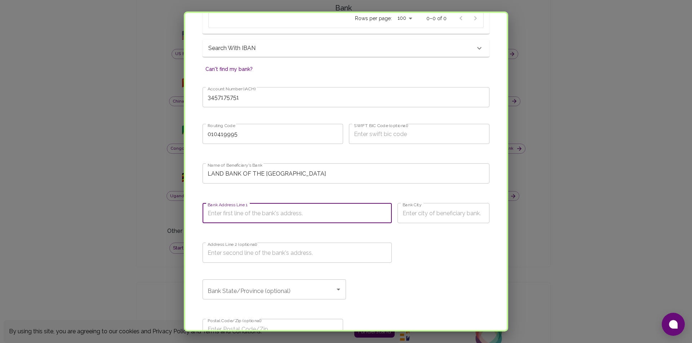
click at [248, 214] on input "Bank Address Line 1" at bounding box center [296, 213] width 189 height 20
click at [268, 216] on input "Bank Address Line 1" at bounding box center [296, 213] width 189 height 20
click at [254, 215] on input "Bank Address Line 1" at bounding box center [296, 213] width 189 height 20
click at [246, 214] on input "Land Bank J.P Rizal" at bounding box center [296, 213] width 189 height 20
drag, startPoint x: 285, startPoint y: 213, endPoint x: 210, endPoint y: 214, distance: 75.3
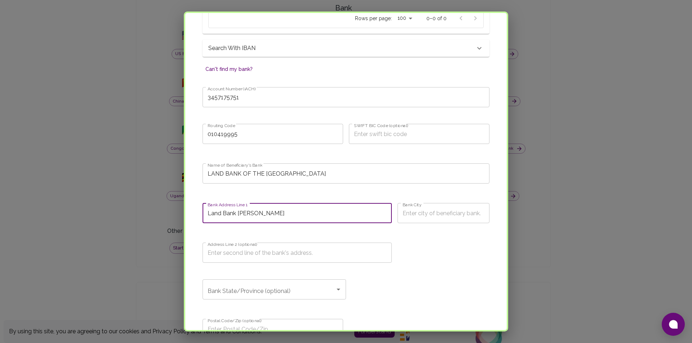
click at [210, 214] on input "Land Bank J.P. Rizal" at bounding box center [296, 213] width 189 height 20
type input "L"
paste input "Ground Floor, Makati City Hall Building, J. P. Rizal St, Makati City, 1200 Metr…"
drag, startPoint x: 299, startPoint y: 216, endPoint x: 384, endPoint y: 215, distance: 85.4
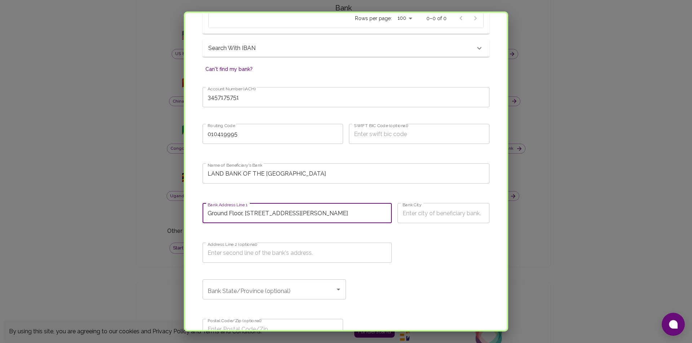
click at [384, 215] on input "Ground Floor, Makati City Hall Building, J. P. Rizal St, Makati City, 1200 Metr…" at bounding box center [296, 213] width 189 height 20
type input "Ground Floor, Makati City Hall Building, J. P. Rizal St, Makati City, 1200 Metr…"
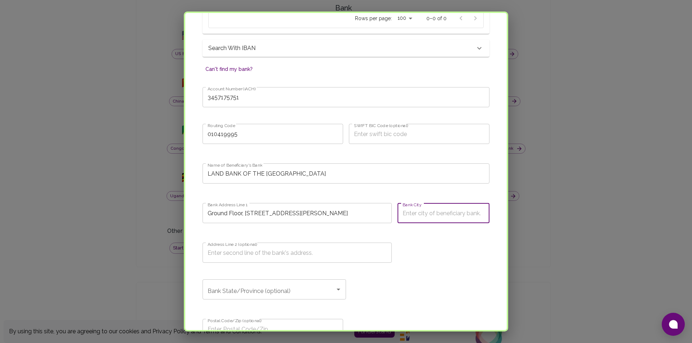
scroll to position [0, 0]
click at [421, 219] on input "Bank City" at bounding box center [443, 213] width 92 height 20
type input "Makati City"
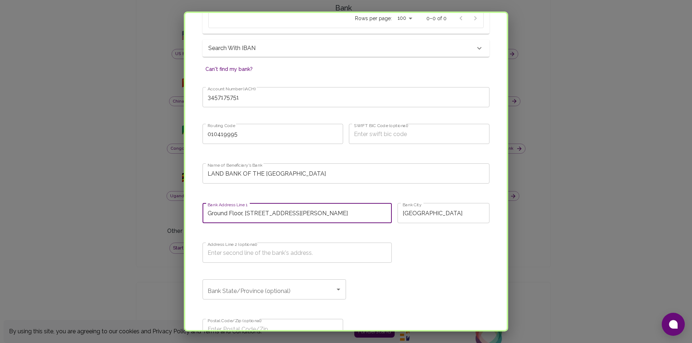
scroll to position [0, 42]
drag, startPoint x: 341, startPoint y: 214, endPoint x: 383, endPoint y: 216, distance: 41.5
click at [383, 216] on input "Ground Floor, Makati City Hall Building, J. P. Rizal St, Makati City, 1200 Metr…" at bounding box center [296, 213] width 189 height 20
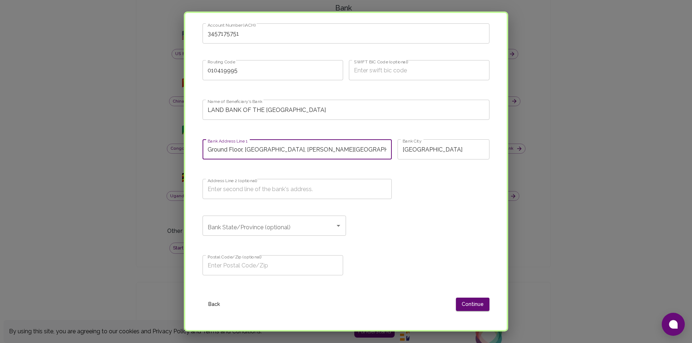
scroll to position [432, 0]
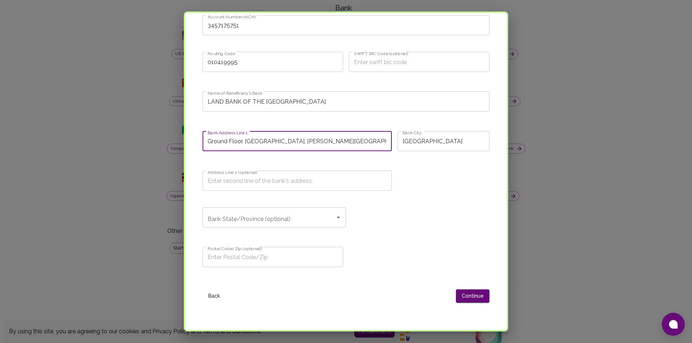
click at [330, 218] on div "Bank State/Province (optional)" at bounding box center [273, 217] width 143 height 20
type input "Ground Floor, Makati City Hall Building, J. P. Rizal Street"
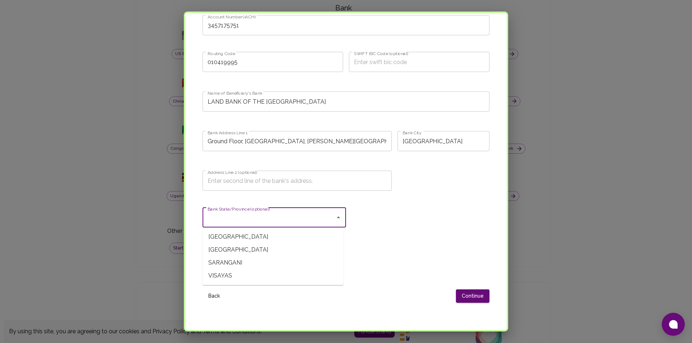
click at [297, 234] on span "LUZON" at bounding box center [272, 237] width 141 height 13
type input "LUZON"
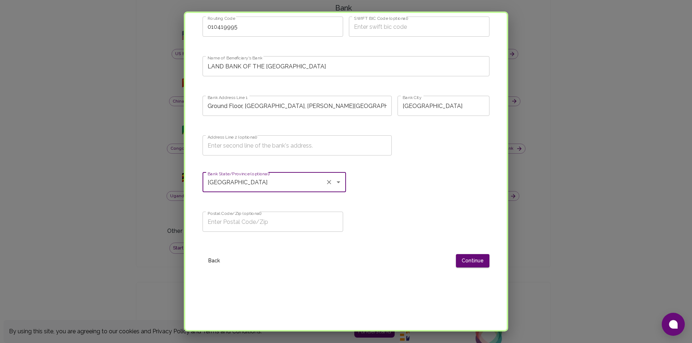
scroll to position [468, 0]
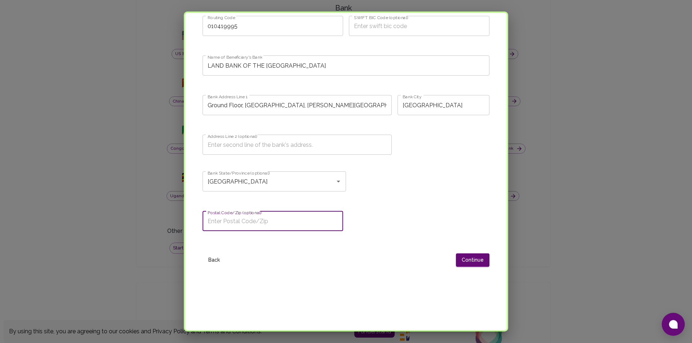
click at [304, 226] on input "Postal Code/Zip (optional)" at bounding box center [272, 221] width 140 height 20
click at [320, 181] on div "LUZON Bank State/Province (optional)" at bounding box center [273, 181] width 143 height 20
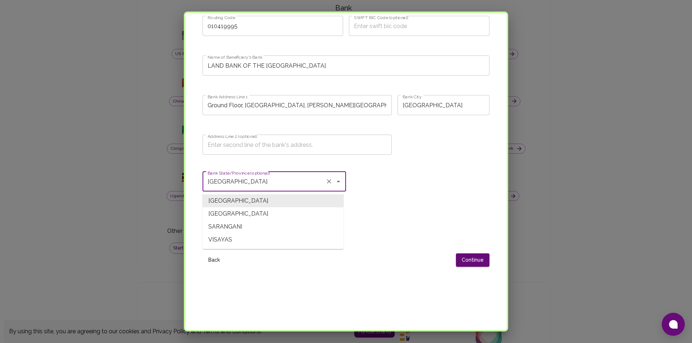
click at [338, 182] on icon "Close" at bounding box center [338, 181] width 9 height 9
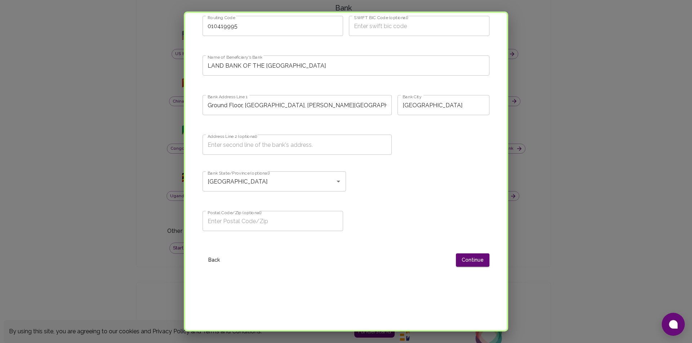
click at [373, 192] on div "Bank State/Province (optional) LUZON Bank State/Province (optional)" at bounding box center [343, 184] width 292 height 37
click at [243, 218] on input "Postal Code/Zip (optional)" at bounding box center [272, 221] width 140 height 20
type input "1200"
click at [466, 266] on button "Continue" at bounding box center [472, 260] width 33 height 13
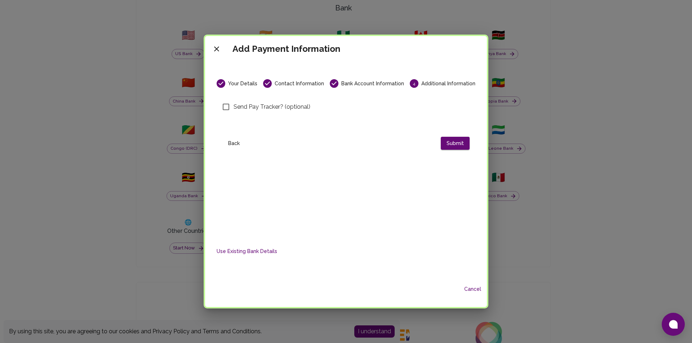
scroll to position [0, 0]
click at [230, 108] on input "Send Pay Tracker? (optional)" at bounding box center [225, 106] width 15 height 15
checkbox input "true"
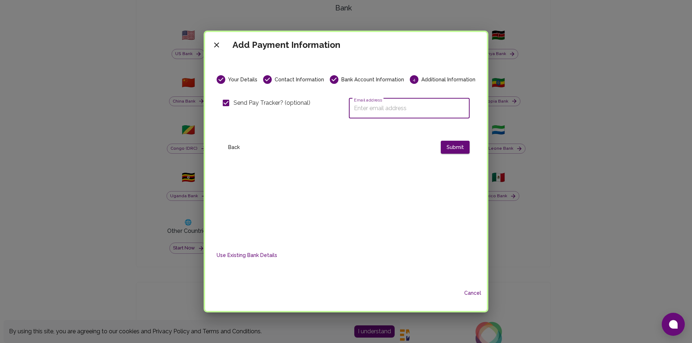
click at [385, 113] on input "Email address" at bounding box center [409, 108] width 121 height 20
type input "[EMAIL_ADDRESS][DOMAIN_NAME]"
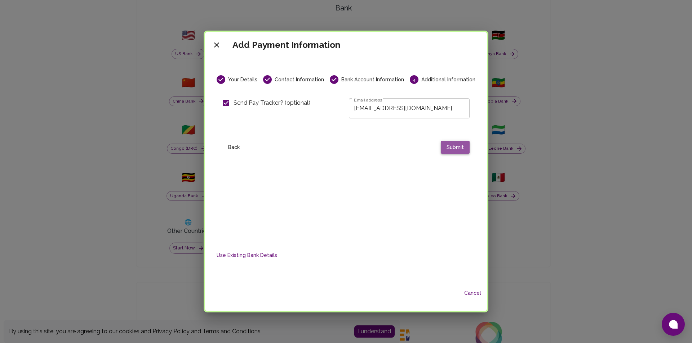
click at [449, 144] on button "Submit" at bounding box center [455, 147] width 29 height 13
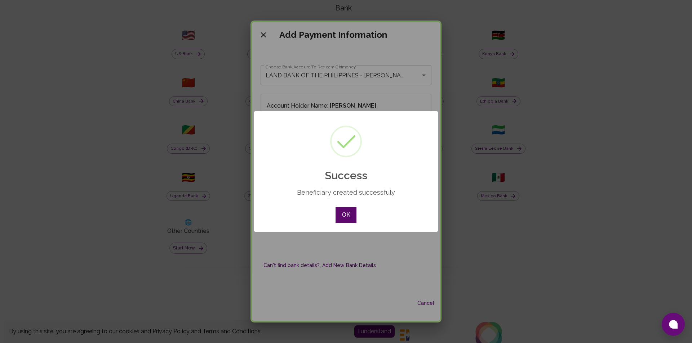
click at [351, 216] on button "OK" at bounding box center [345, 215] width 21 height 16
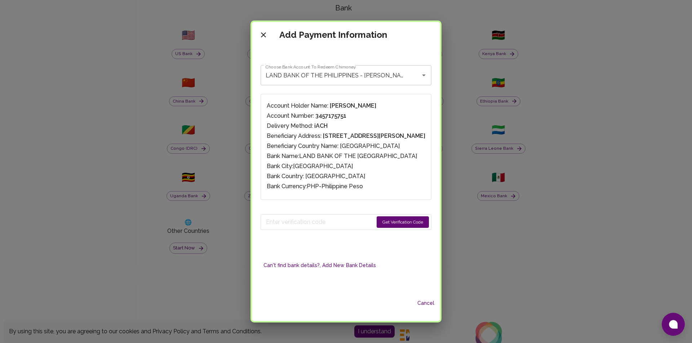
click at [376, 221] on button "Get Verification Code" at bounding box center [402, 222] width 52 height 12
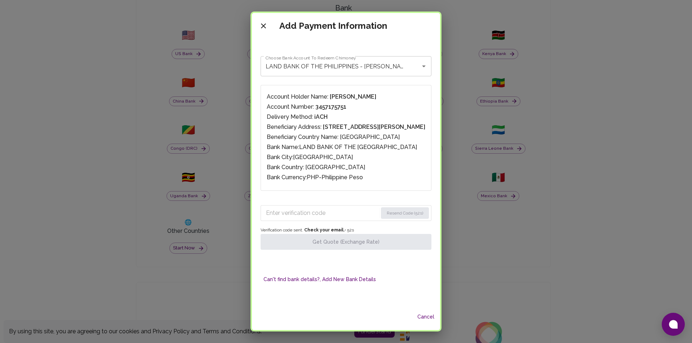
click at [325, 216] on input "Enter verification code" at bounding box center [322, 213] width 112 height 12
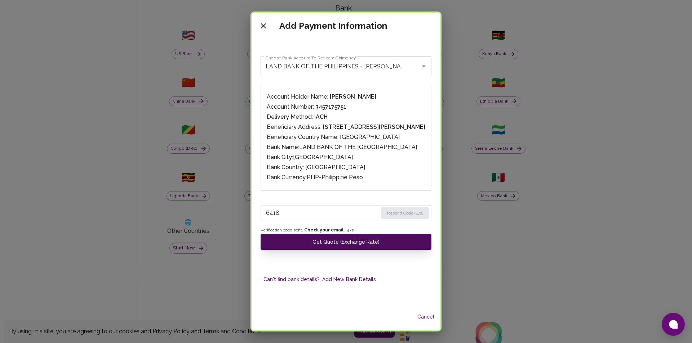
type input "6418"
click at [359, 246] on button "Get Quote (Exchange Rate)" at bounding box center [345, 242] width 171 height 16
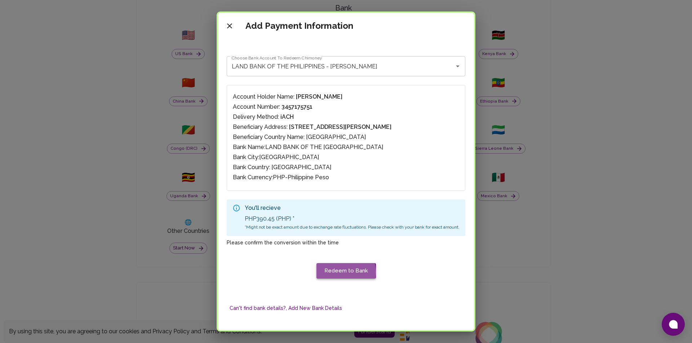
click at [334, 272] on button "Redeem to Bank" at bounding box center [345, 270] width 59 height 15
